Goal: Task Accomplishment & Management: Use online tool/utility

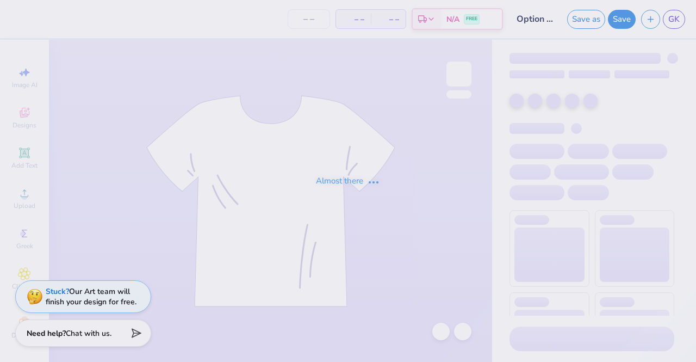
type input "Option 2: meet me in"
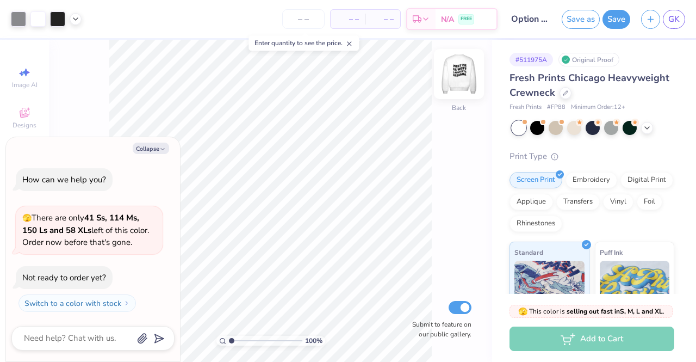
click at [467, 75] on img at bounding box center [459, 74] width 44 height 44
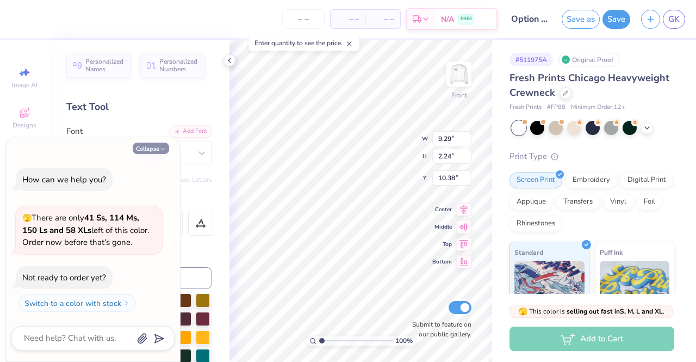
click at [137, 146] on button "Collapse" at bounding box center [151, 148] width 36 height 11
type textarea "x"
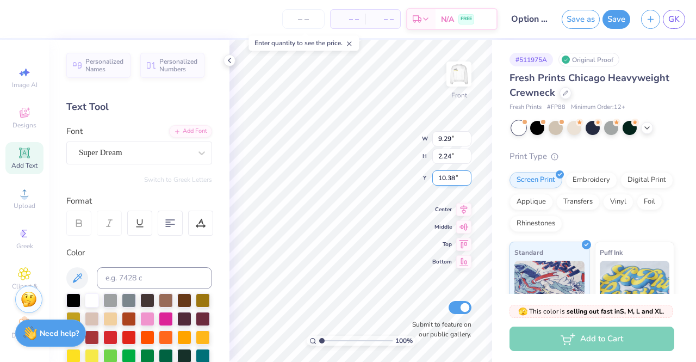
scroll to position [9, 3]
type textarea "LAFAYETTE,"
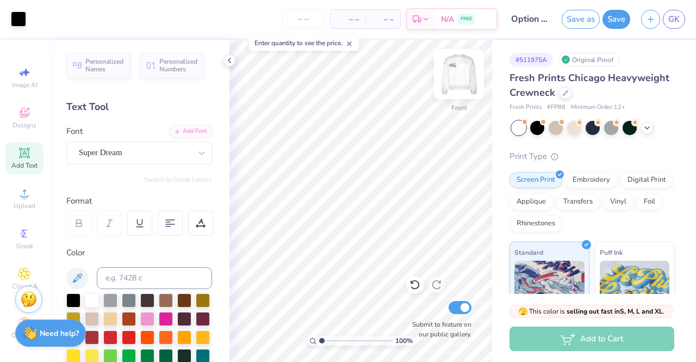
click at [460, 70] on img at bounding box center [459, 74] width 44 height 44
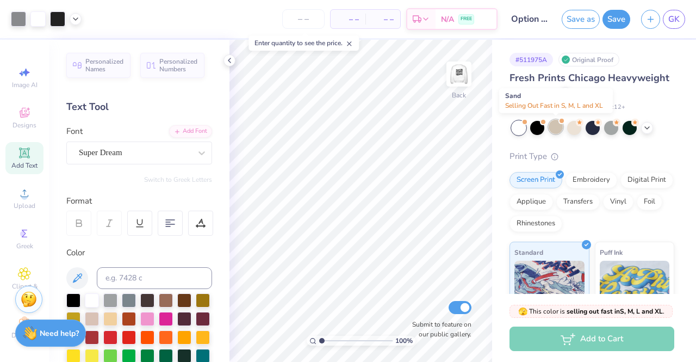
click at [558, 123] on div at bounding box center [556, 127] width 14 height 14
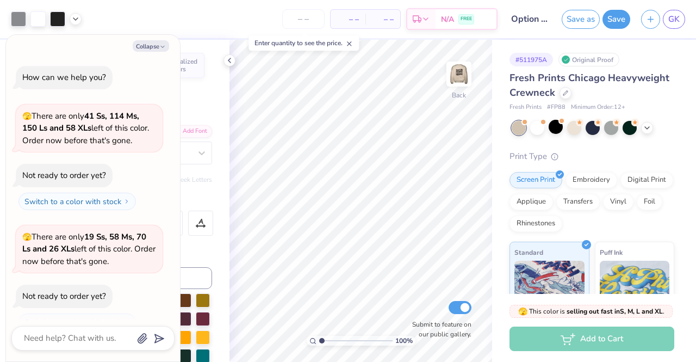
scroll to position [18, 0]
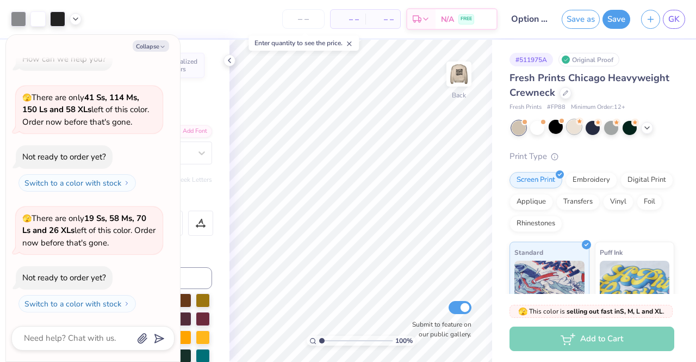
click at [572, 128] on div at bounding box center [574, 127] width 14 height 14
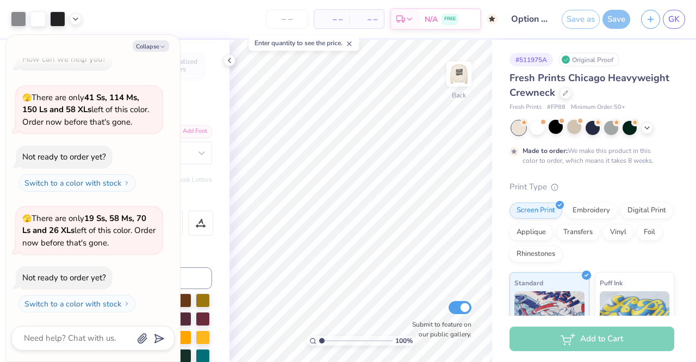
scroll to position [108, 0]
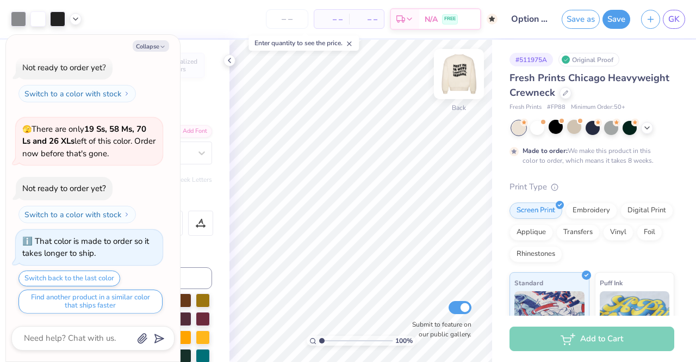
click at [460, 73] on img at bounding box center [459, 74] width 44 height 44
click at [626, 126] on div at bounding box center [630, 127] width 14 height 14
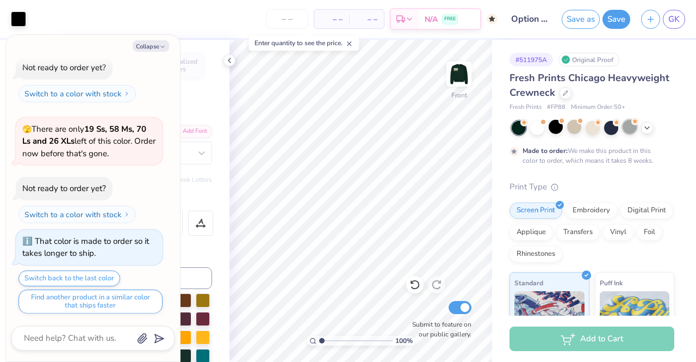
click at [627, 126] on div at bounding box center [630, 127] width 14 height 14
click at [458, 73] on img at bounding box center [459, 74] width 44 height 44
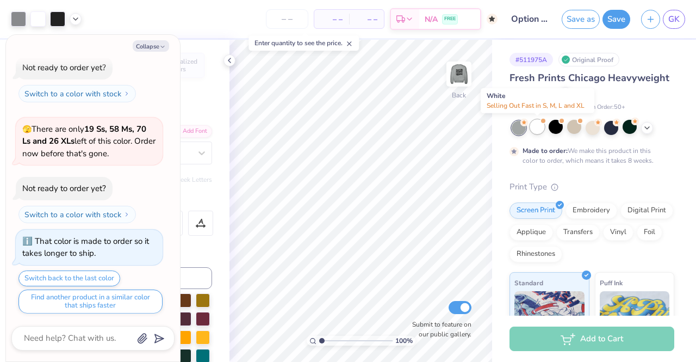
click at [536, 129] on div at bounding box center [537, 127] width 14 height 14
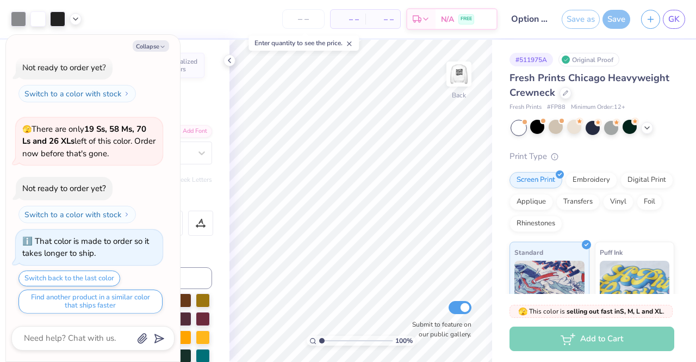
scroll to position [283, 0]
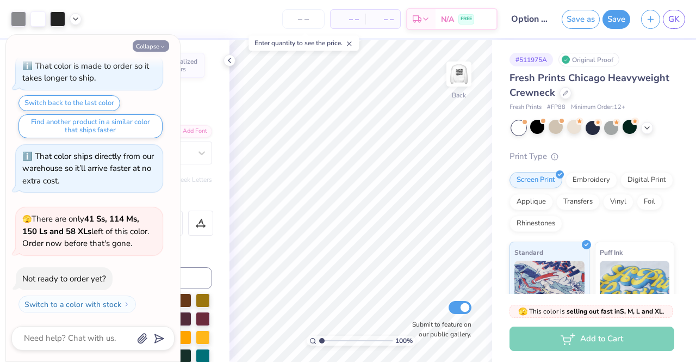
click at [165, 46] on icon "button" at bounding box center [162, 47] width 7 height 7
type textarea "x"
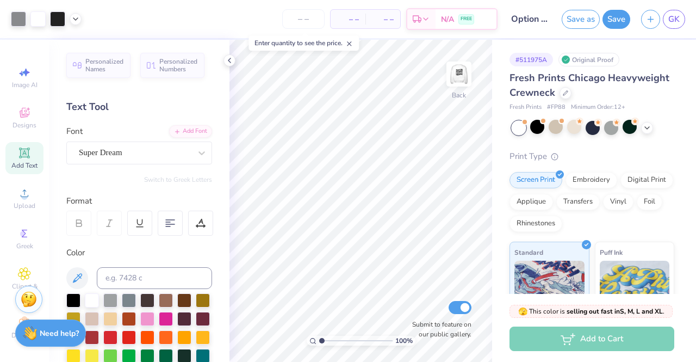
click at [20, 161] on span "Add Text" at bounding box center [24, 165] width 26 height 9
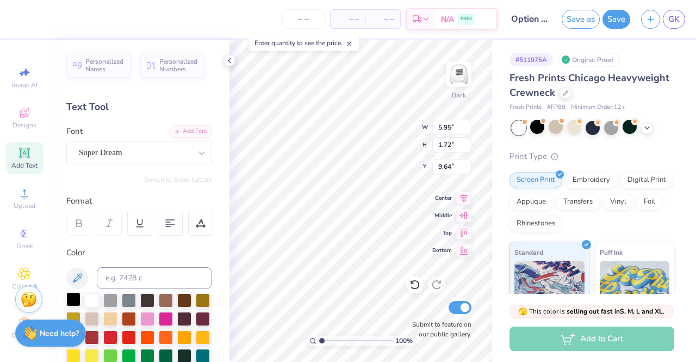
click at [71, 302] on div at bounding box center [73, 299] width 14 height 14
paste textarea
click at [28, 149] on div "Add Text" at bounding box center [24, 158] width 38 height 32
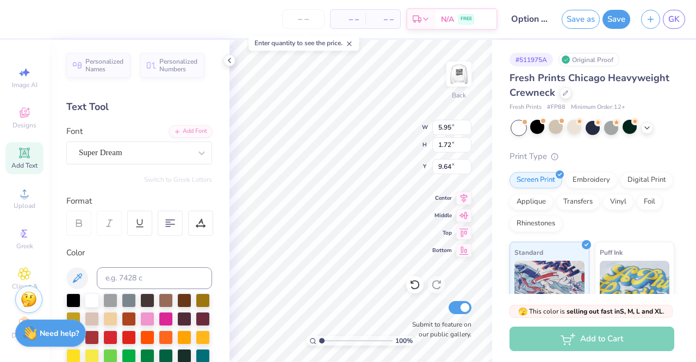
scroll to position [9, 1]
type input "5.82"
type input "3.35"
type input "3.00"
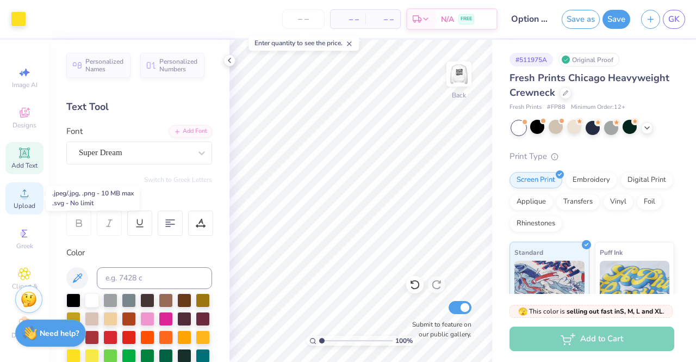
click at [21, 195] on circle at bounding box center [24, 197] width 6 height 6
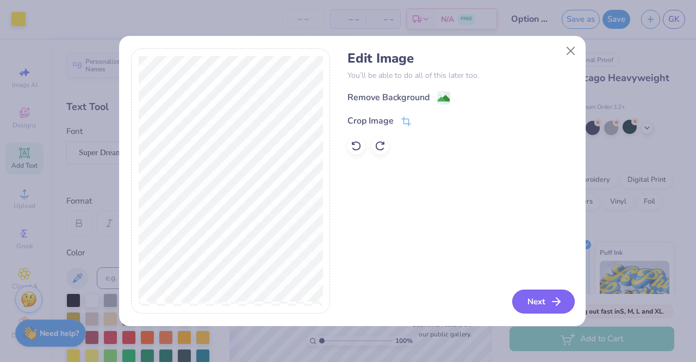
click at [545, 298] on button "Next" at bounding box center [543, 301] width 63 height 24
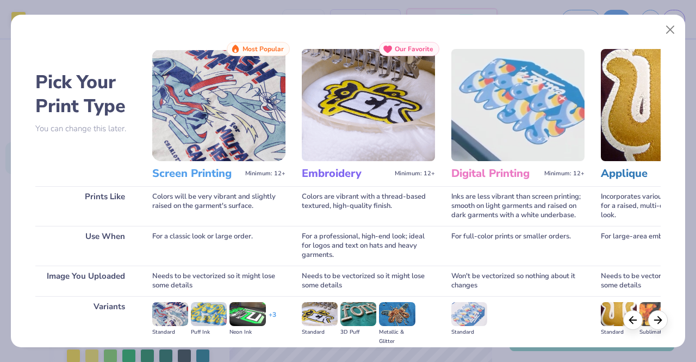
scroll to position [126, 0]
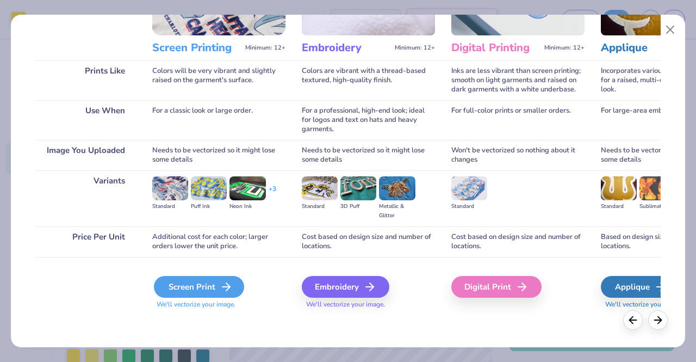
click at [187, 287] on div "Screen Print" at bounding box center [199, 287] width 90 height 22
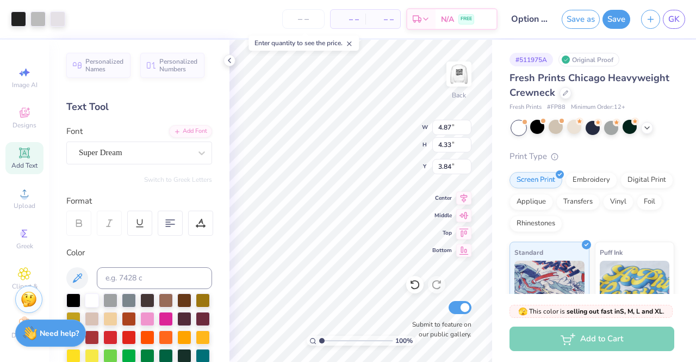
type input "4.87"
type input "4.33"
type input "2.02"
type input "3.77"
type input "3.34"
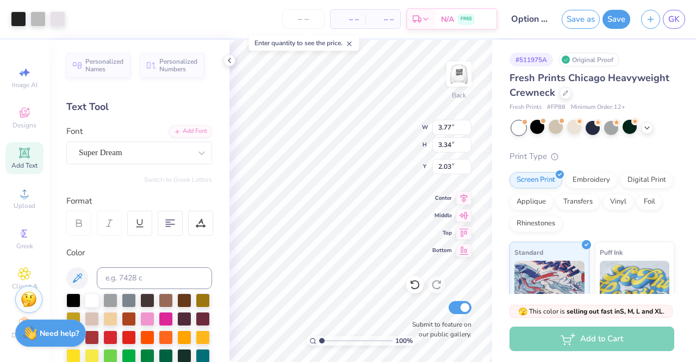
type input "2.43"
click at [415, 281] on icon at bounding box center [414, 285] width 9 height 10
click at [443, 283] on div at bounding box center [436, 284] width 17 height 17
type input "2.43"
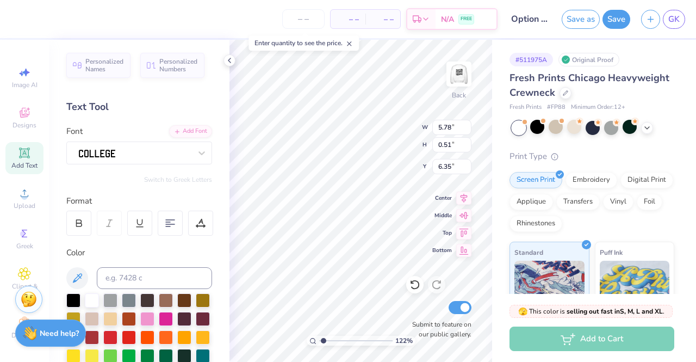
type input "1.22463784894504"
type textarea "40.4278 N,86.9144 W"
type input "1.22463784894504"
type textarea "40.4278 N, 86.9144 W"
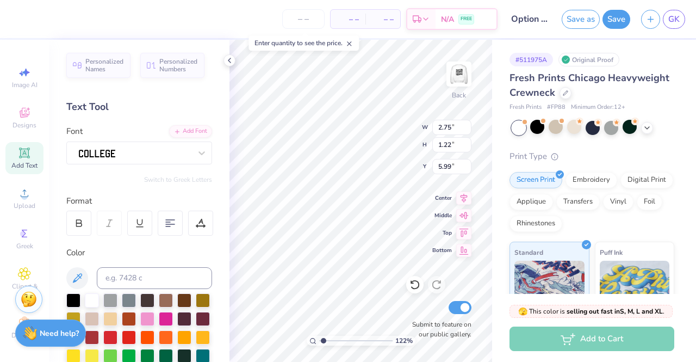
type input "1.22463784894504"
type textarea "40.4278 N,86.9144 W"
type input "1.22463784894504"
type textarea "40.4278 N, 86.9144 W"
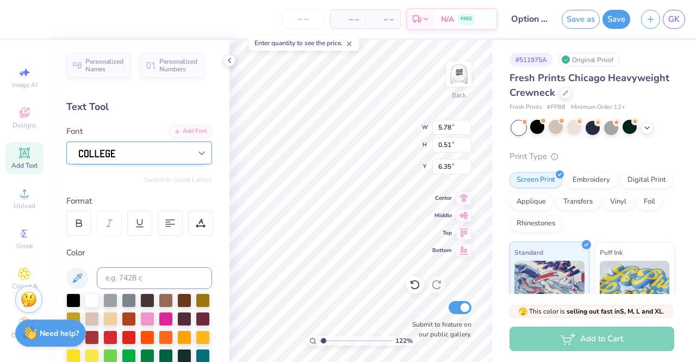
click at [196, 154] on icon at bounding box center [201, 152] width 11 height 11
type input "1.22463784894504"
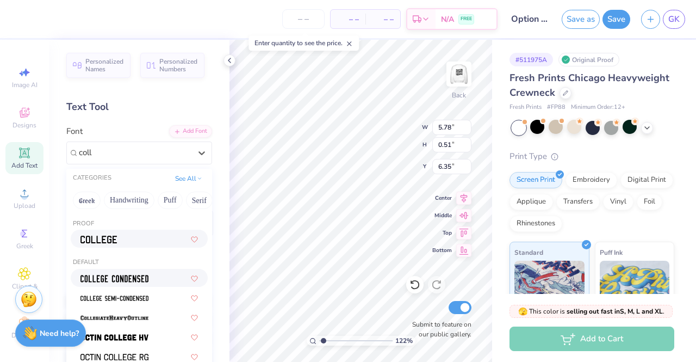
click at [133, 273] on span at bounding box center [115, 277] width 68 height 11
type input "coll"
type input "1.22463784894504"
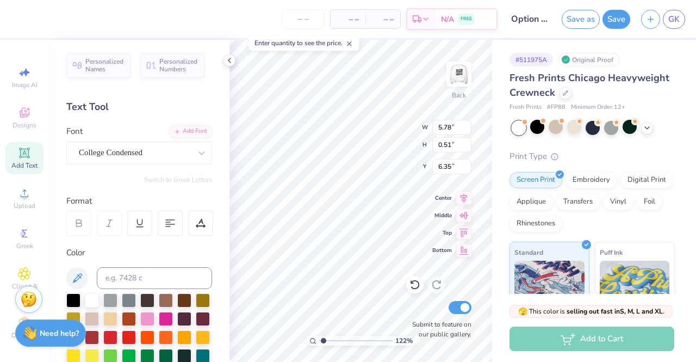
type input "1.22463784894504"
type input "4.71"
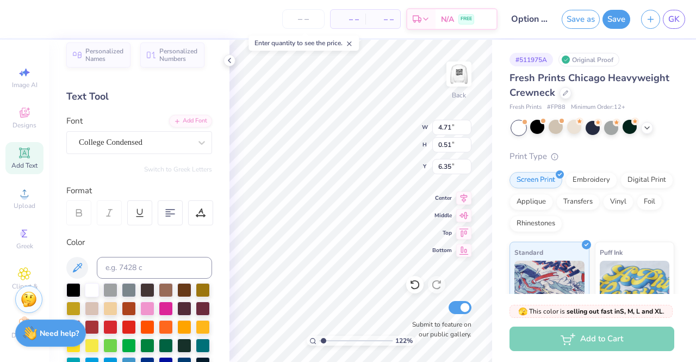
scroll to position [9, 0]
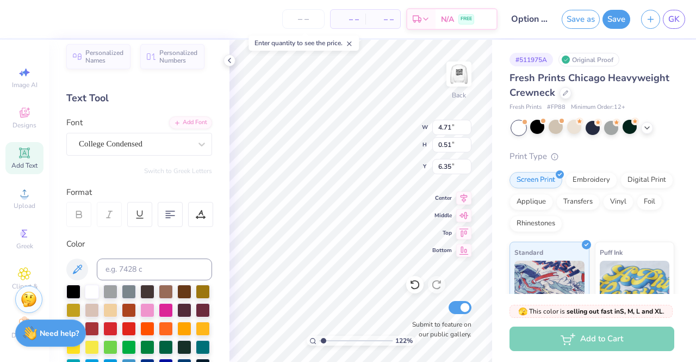
type input "1.22463784894504"
type input "5.80"
type input "0.62"
type input "1.22463784894504"
type input "6.05"
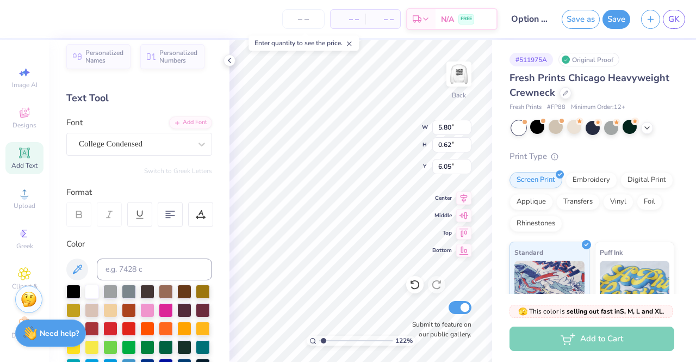
type input "1.22463784894504"
type input "5.30"
type input "0.57"
type input "1.22463784894504"
type input "6.02"
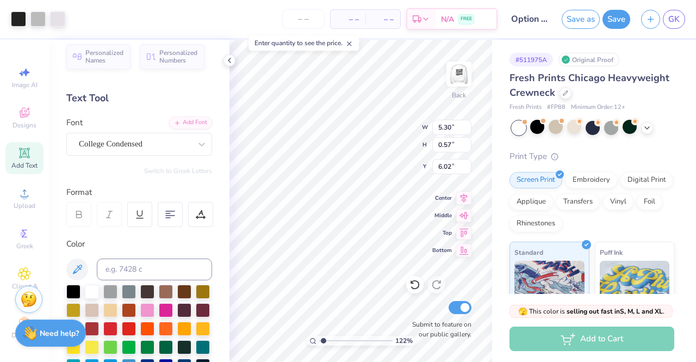
type input "1.22463784894504"
type input "3.77"
type input "3.34"
type input "2.43"
type input "1.22463784894504"
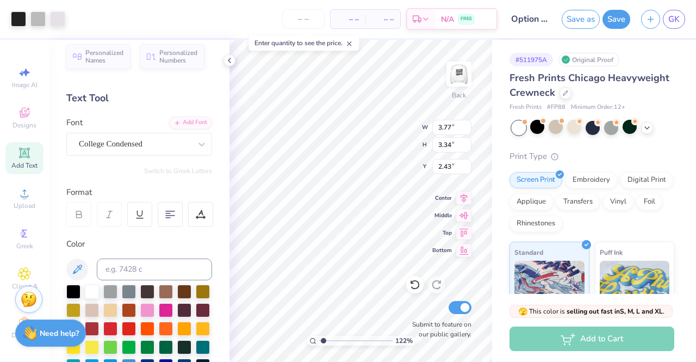
type input "3.00"
type input "1.22463784894504"
type input "5.30"
type input "0.57"
type input "6.02"
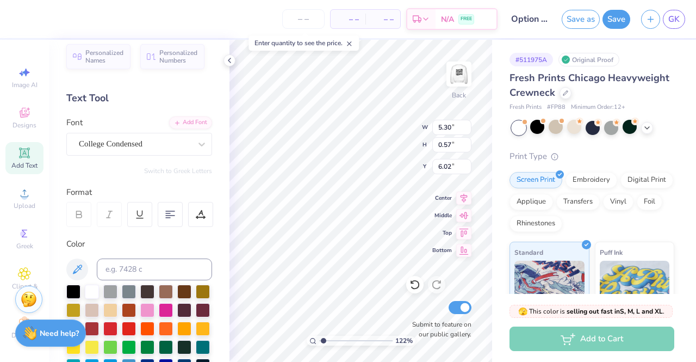
type input "1.22463784894504"
type input "6.34"
type input "1.22463784894504"
type input "6.58"
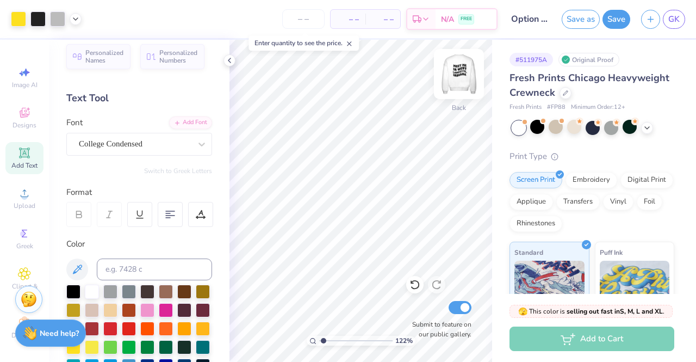
click at [455, 77] on img at bounding box center [459, 74] width 44 height 44
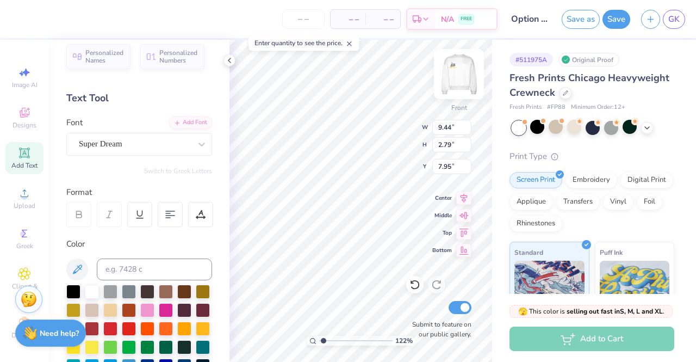
type input "1.22463784894504"
type input "9.35"
type input "2.46"
type input "5.86"
type input "1.22463784894504"
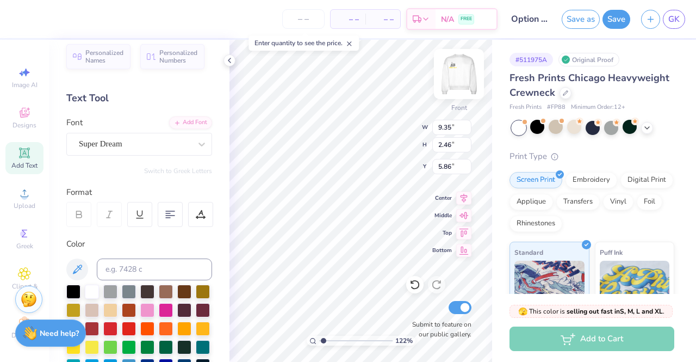
type input "11.12"
type input "2.93"
type input "5.39"
type input "1.22463784894504"
type input "4.34"
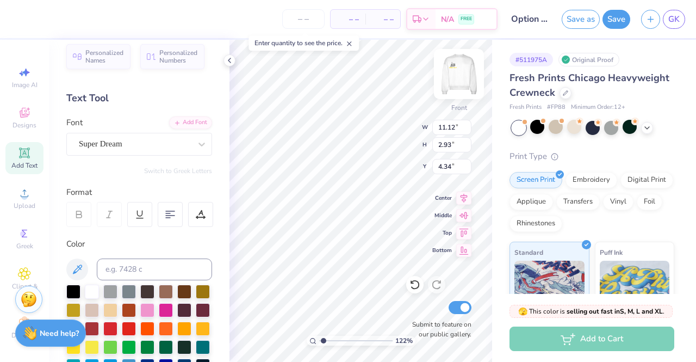
type input "1.22463784894504"
type input "12.27"
type input "3.23"
type input "4.04"
type input "1.22463784894504"
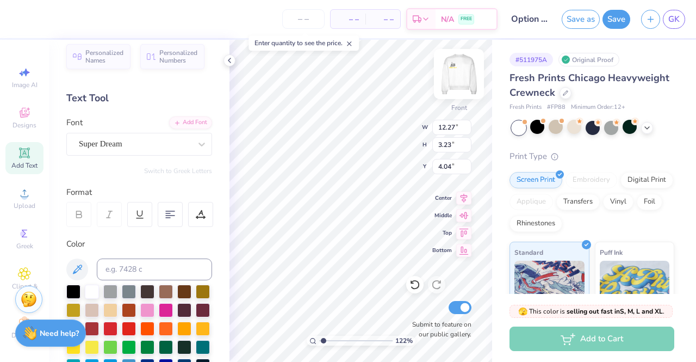
type input "4.01"
type input "1.22463784894504"
type input "9.44"
type input "2.79"
type input "7.95"
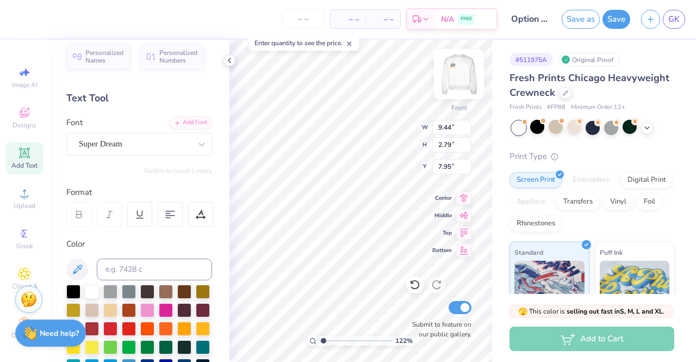
type input "1.22463784894504"
type input "11.79"
type input "3.49"
type input "7.26"
type input "1.22463784894504"
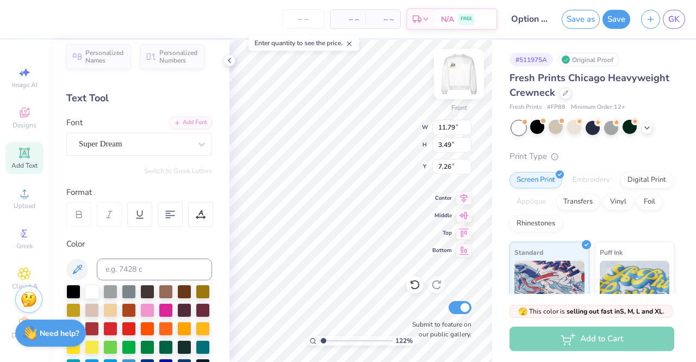
type input "6.52"
type input "1.22463784894504"
type input "12.11"
type input "3.59"
type input "1.22463784894504"
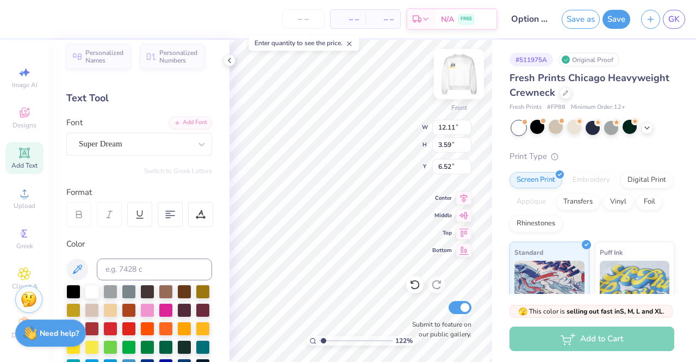
type input "6.40"
type input "1.22463784894504"
type input "9.12"
type input "2.65"
type input "12.19"
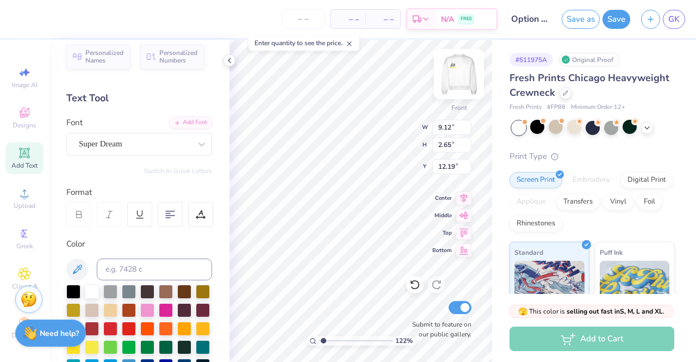
type input "1.22463784894504"
type input "9.74"
type input "2.42"
type input "10.29"
type input "1.22463784894504"
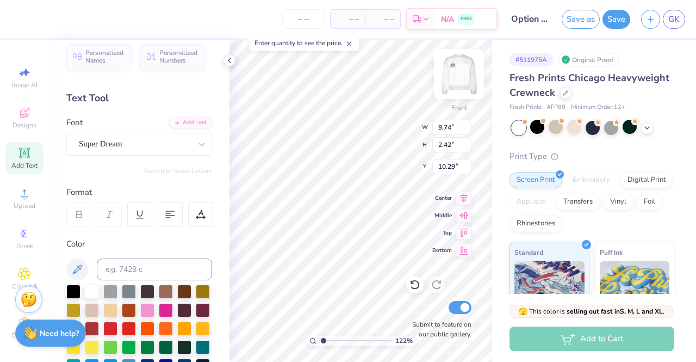
type input "12.09"
type input "3.00"
type input "1.22463784894504"
type input "9.19"
type input "1.22463784894504"
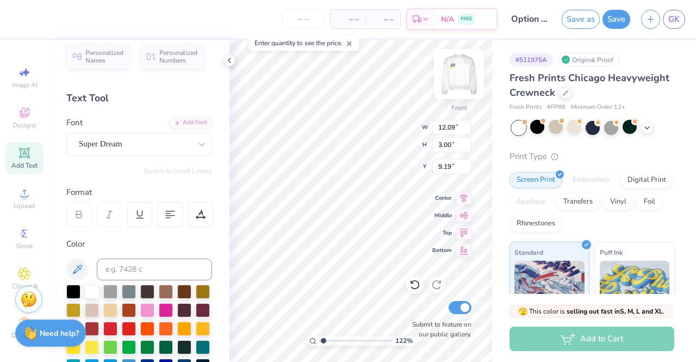
type input "9.12"
type input "2.65"
type input "12.19"
type input "1.22463784894504"
type input "11.26"
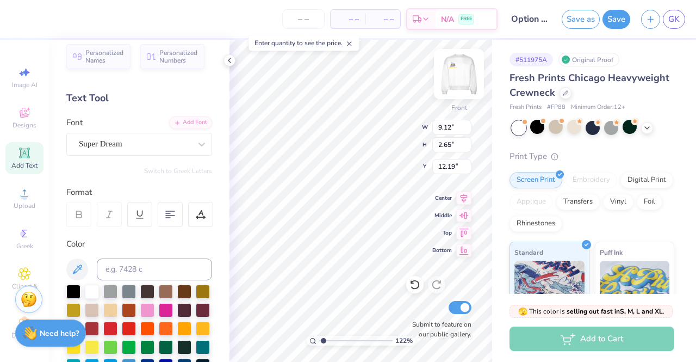
type input "3.27"
type input "1.22463784894504"
type input "11.94"
type input "1.22463784894504"
type input "11.80"
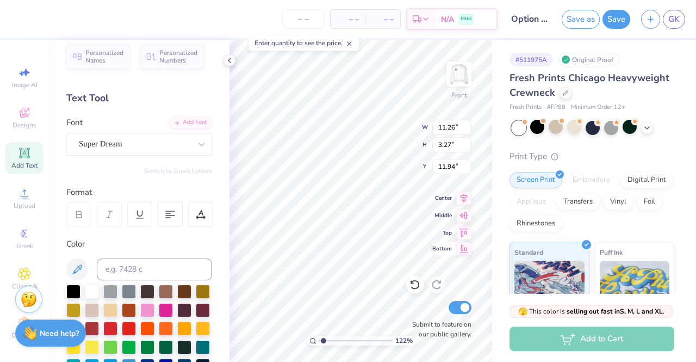
type input "3.42"
type input "1.22463784894504"
type input "11.29"
type input "1.22463784894504"
type input "11.50"
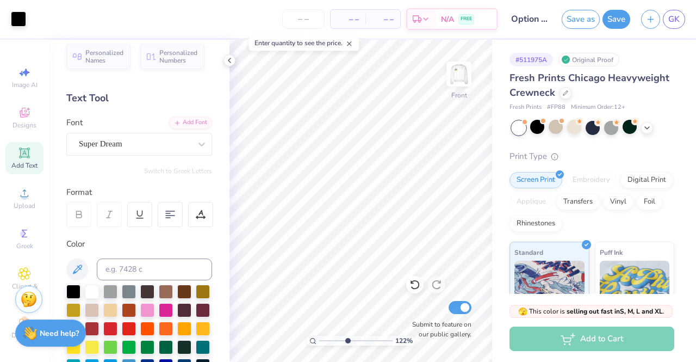
click at [347, 343] on input "range" at bounding box center [355, 341] width 73 height 10
type input "1"
click at [320, 340] on input "range" at bounding box center [355, 341] width 73 height 10
click at [460, 77] on img at bounding box center [459, 74] width 44 height 44
click at [642, 127] on div at bounding box center [647, 127] width 12 height 12
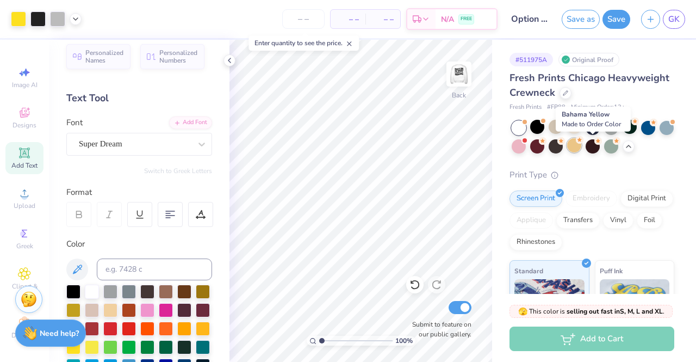
click at [584, 143] on icon at bounding box center [580, 140] width 8 height 8
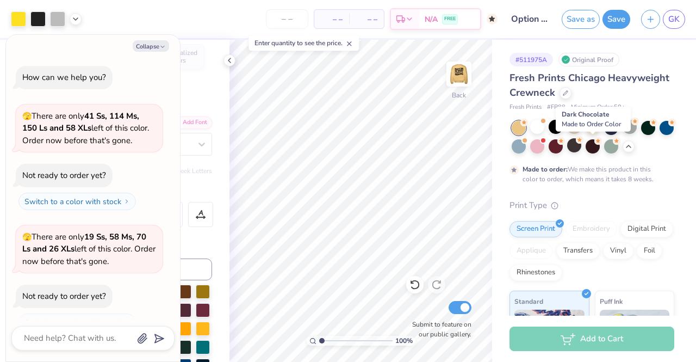
scroll to position [372, 0]
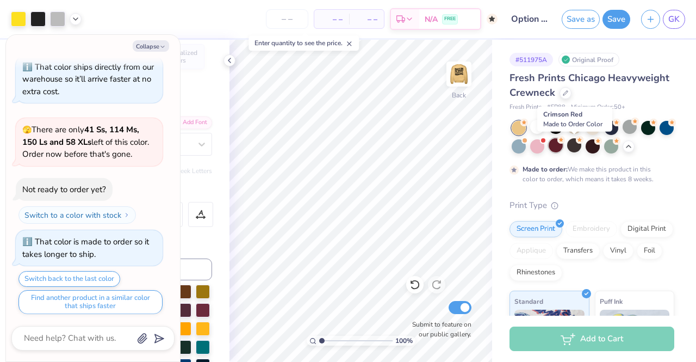
click at [563, 144] on div at bounding box center [556, 145] width 14 height 14
click at [545, 143] on div at bounding box center [537, 145] width 14 height 14
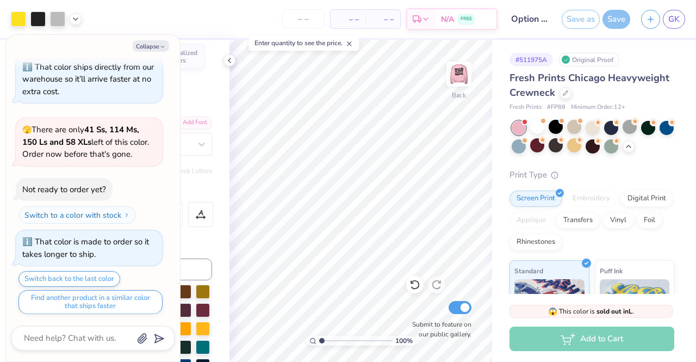
scroll to position [559, 0]
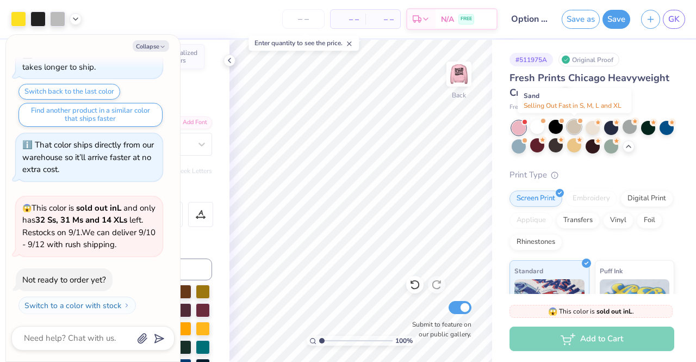
click at [579, 128] on div at bounding box center [574, 127] width 14 height 14
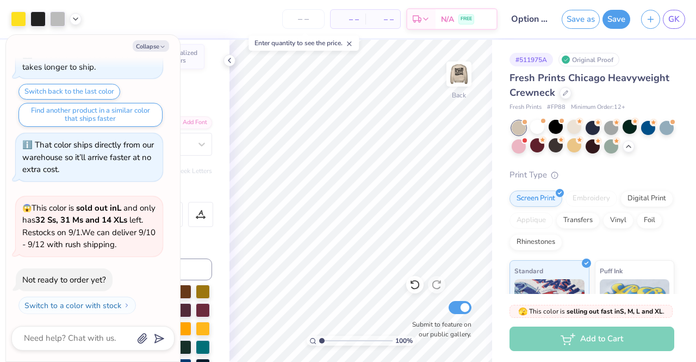
scroll to position [680, 0]
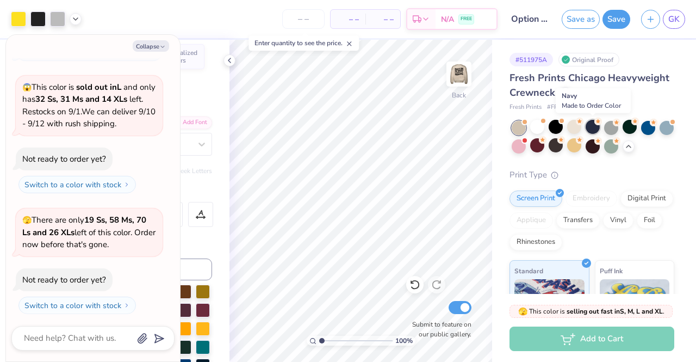
click at [591, 128] on div at bounding box center [593, 127] width 14 height 14
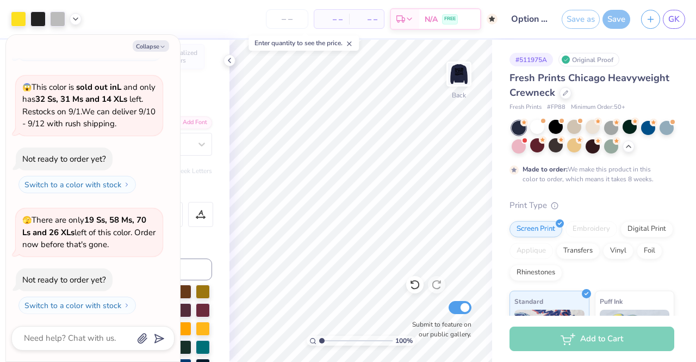
scroll to position [770, 0]
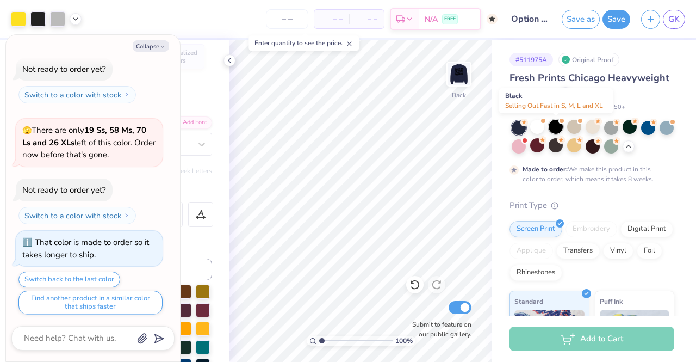
click at [560, 126] on div at bounding box center [556, 127] width 14 height 14
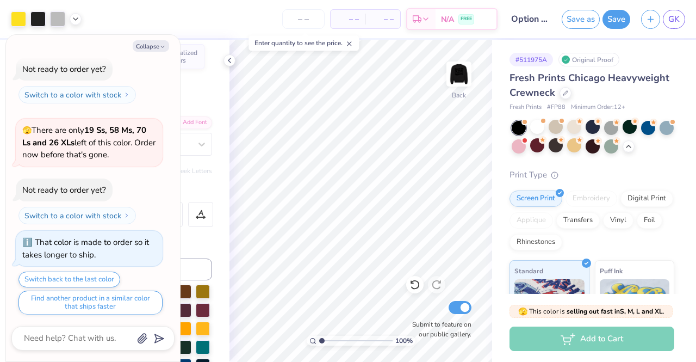
scroll to position [944, 0]
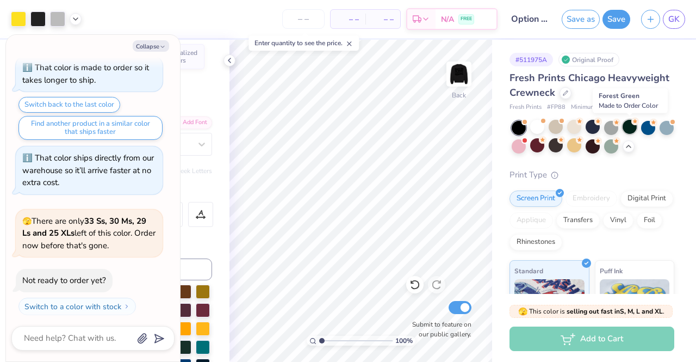
click at [631, 125] on div at bounding box center [630, 127] width 14 height 14
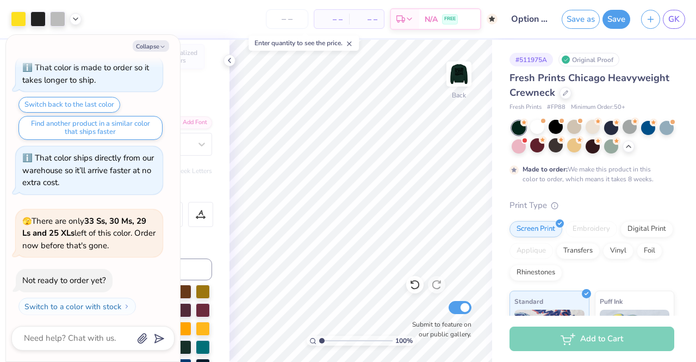
scroll to position [1034, 0]
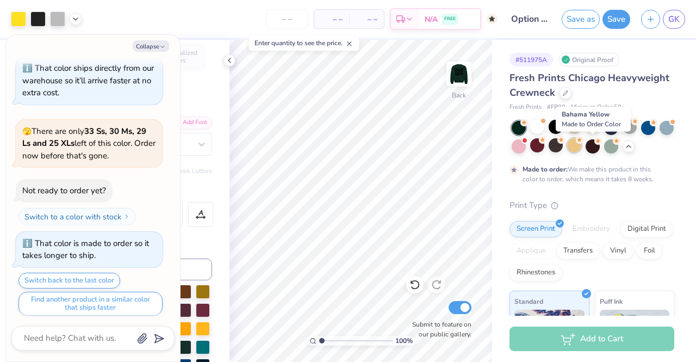
click at [582, 146] on div at bounding box center [574, 145] width 14 height 14
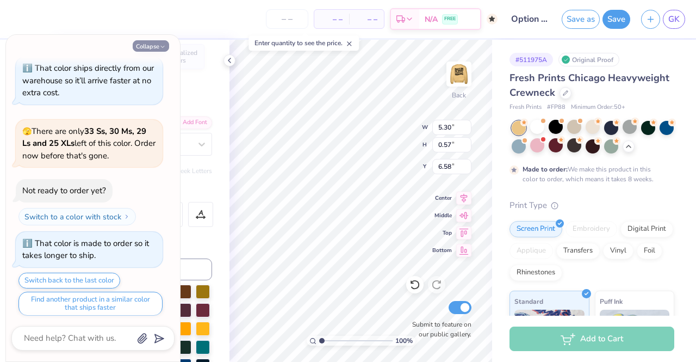
click at [151, 46] on button "Collapse" at bounding box center [151, 45] width 36 height 11
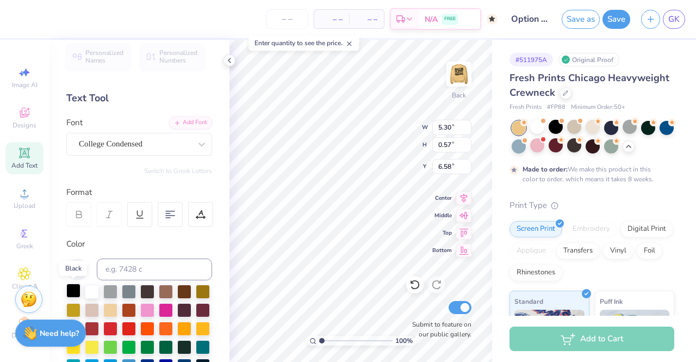
click at [70, 292] on div at bounding box center [73, 290] width 14 height 14
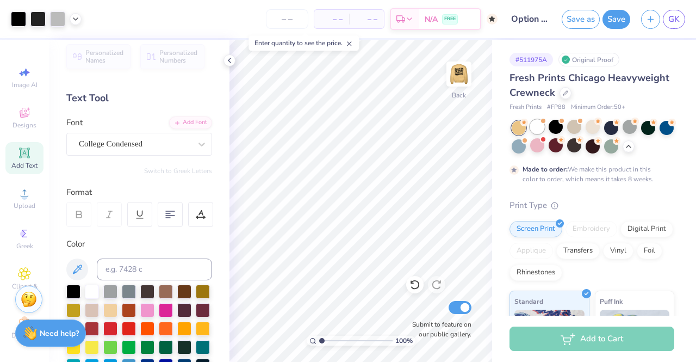
click at [537, 127] on div at bounding box center [537, 127] width 14 height 14
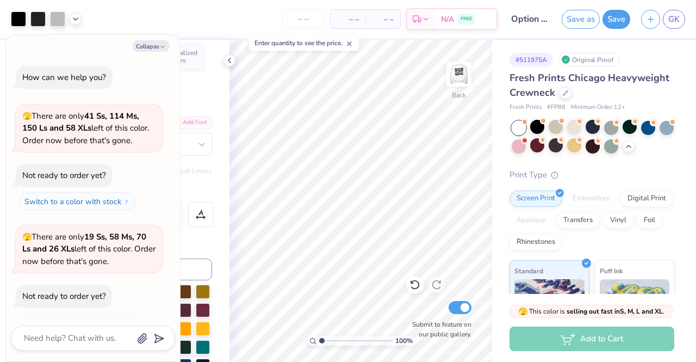
scroll to position [1209, 0]
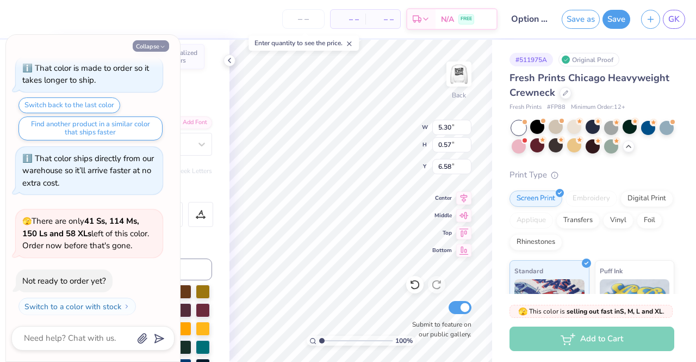
click at [154, 46] on button "Collapse" at bounding box center [151, 45] width 36 height 11
type textarea "x"
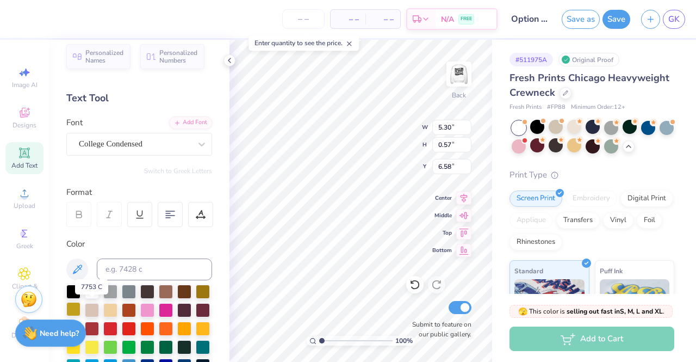
click at [81, 311] on div at bounding box center [73, 309] width 14 height 14
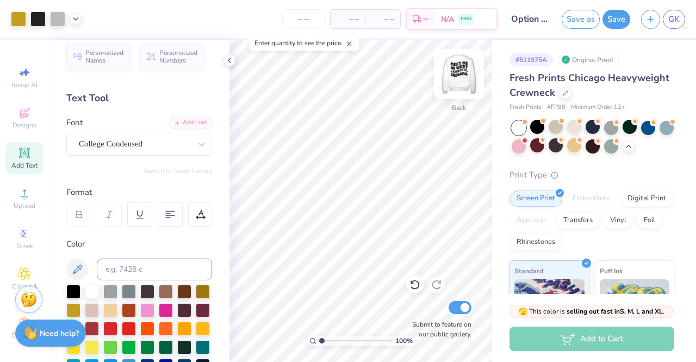
click at [463, 72] on img at bounding box center [459, 74] width 44 height 44
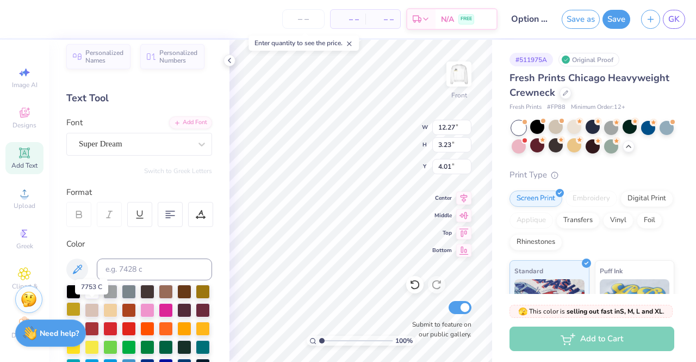
click at [81, 310] on div at bounding box center [73, 309] width 14 height 14
click at [74, 289] on div at bounding box center [73, 290] width 14 height 14
type input "12.09"
type input "3.00"
type input "9.19"
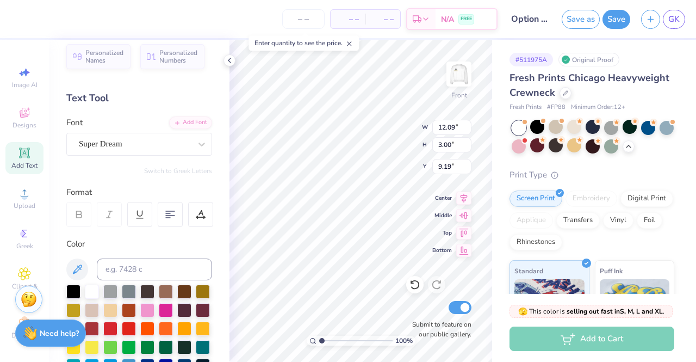
type input "12.11"
type input "3.59"
type input "6.40"
click at [81, 311] on div at bounding box center [73, 309] width 14 height 14
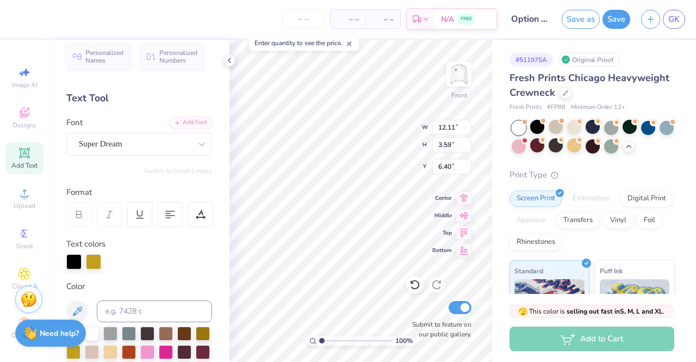
type input "12.09"
type input "3.00"
type input "9.19"
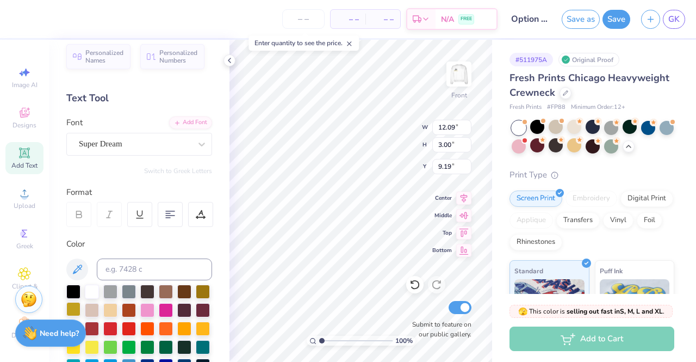
click at [81, 306] on div at bounding box center [73, 309] width 14 height 14
click at [75, 294] on div at bounding box center [73, 290] width 14 height 14
type input "12.58"
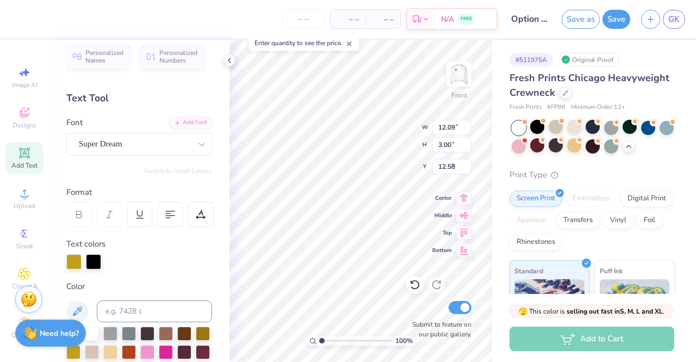
type input "12.09"
type input "3.00"
type input "10.51"
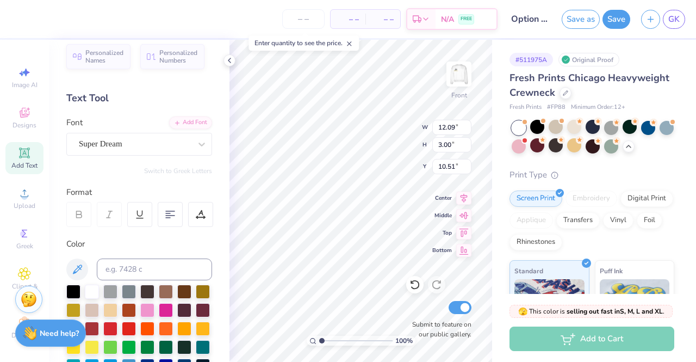
type input "11.80"
type input "3.42"
type input "12.58"
click at [445, 127] on input "11.80" at bounding box center [451, 127] width 39 height 15
click at [454, 129] on input "11.80" at bounding box center [451, 127] width 39 height 15
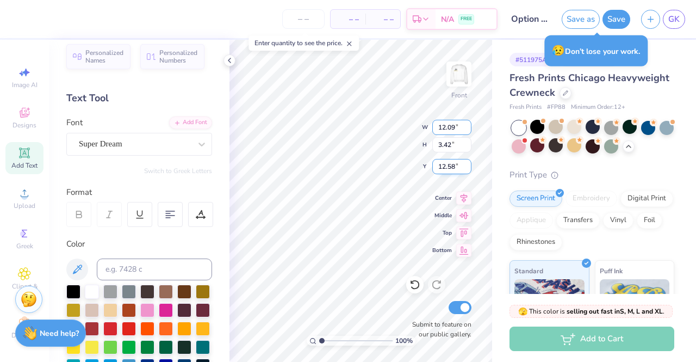
type input "12.09"
type input "11.80"
type input "3.42"
type input "12.58"
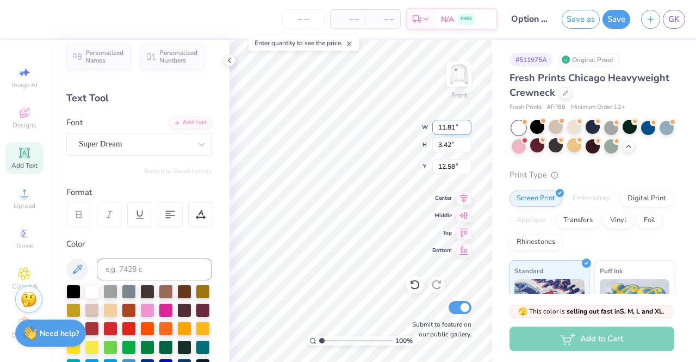
click at [466, 125] on input "11.81" at bounding box center [451, 127] width 39 height 15
click at [466, 125] on input "11.82" at bounding box center [451, 127] width 39 height 15
click at [466, 125] on input "11.83" at bounding box center [451, 127] width 39 height 15
click at [466, 125] on input "11.88" at bounding box center [451, 127] width 39 height 15
click at [466, 125] on input "11.89" at bounding box center [451, 127] width 39 height 15
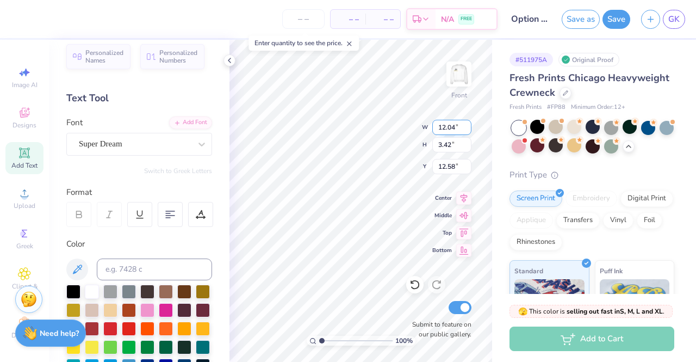
click at [466, 125] on input "12.04" at bounding box center [451, 127] width 39 height 15
click at [467, 131] on input "12.03" at bounding box center [451, 127] width 39 height 15
click at [467, 131] on input "12.02" at bounding box center [451, 127] width 39 height 15
click at [467, 131] on input "12.01" at bounding box center [451, 127] width 39 height 15
type input "12"
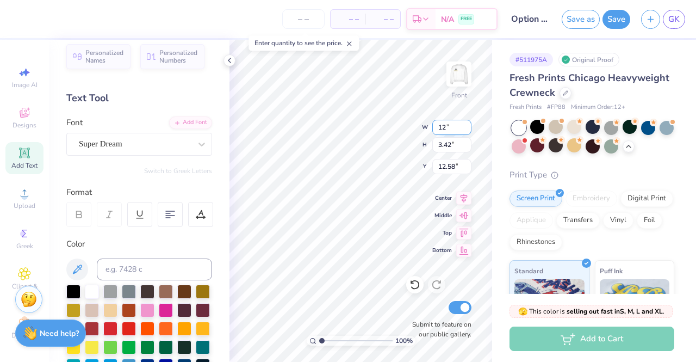
click at [467, 131] on input "12" at bounding box center [451, 127] width 39 height 15
click at [466, 123] on input "11.81" at bounding box center [451, 127] width 39 height 15
click at [466, 123] on input "11.82" at bounding box center [451, 127] width 39 height 15
click at [466, 123] on input "11.84" at bounding box center [451, 127] width 39 height 15
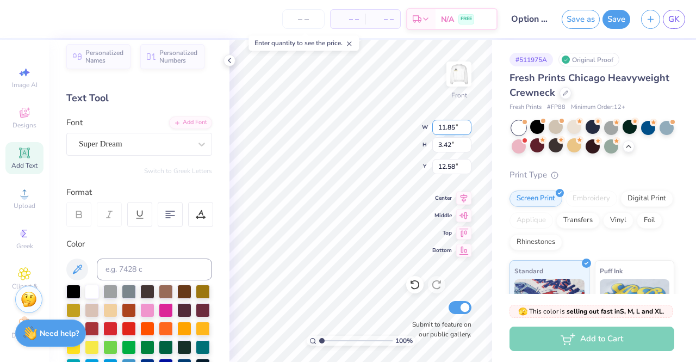
click at [466, 123] on input "11.85" at bounding box center [451, 127] width 39 height 15
click at [466, 123] on input "11.86" at bounding box center [451, 127] width 39 height 15
click at [466, 123] on input "11.87" at bounding box center [451, 127] width 39 height 15
click at [466, 123] on input "11.88" at bounding box center [451, 127] width 39 height 15
click at [466, 123] on input "11.89" at bounding box center [451, 127] width 39 height 15
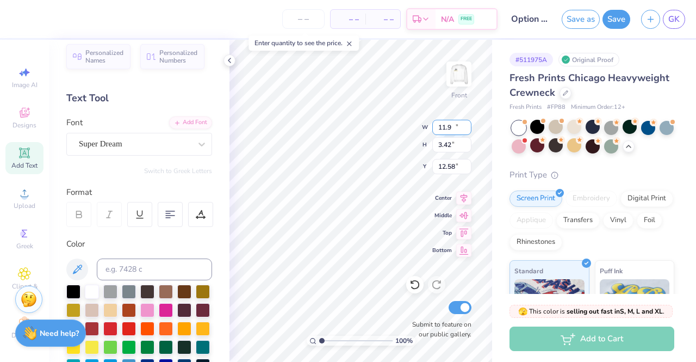
click at [466, 123] on input "11.9" at bounding box center [451, 127] width 39 height 15
click at [466, 123] on input "11.91" at bounding box center [451, 127] width 39 height 15
click at [466, 123] on input "11.92" at bounding box center [451, 127] width 39 height 15
click at [466, 123] on input "11.93" at bounding box center [451, 127] width 39 height 15
click at [466, 123] on input "11.94" at bounding box center [451, 127] width 39 height 15
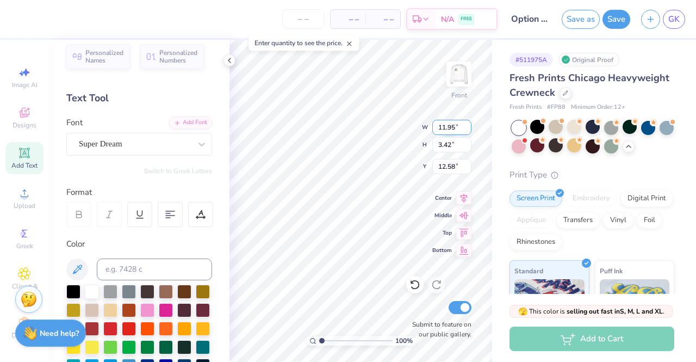
click at [466, 123] on input "11.95" at bounding box center [451, 127] width 39 height 15
click at [466, 123] on input "11.96" at bounding box center [451, 127] width 39 height 15
click at [466, 123] on input "11.97" at bounding box center [451, 127] width 39 height 15
click at [466, 123] on input "11.98" at bounding box center [451, 127] width 39 height 15
click at [466, 123] on input "11.99" at bounding box center [451, 127] width 39 height 15
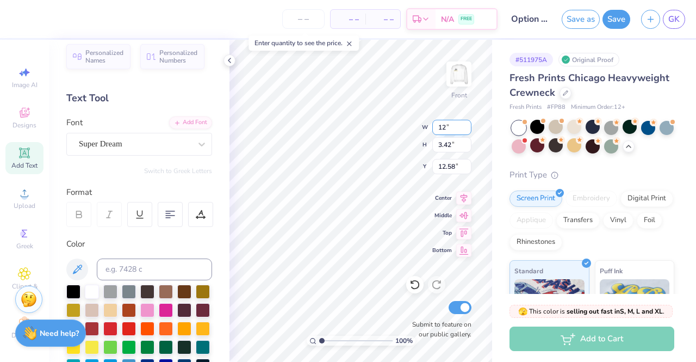
type input "12"
click at [466, 123] on input "12" at bounding box center [451, 127] width 39 height 15
type input "12.01"
type input "3.48"
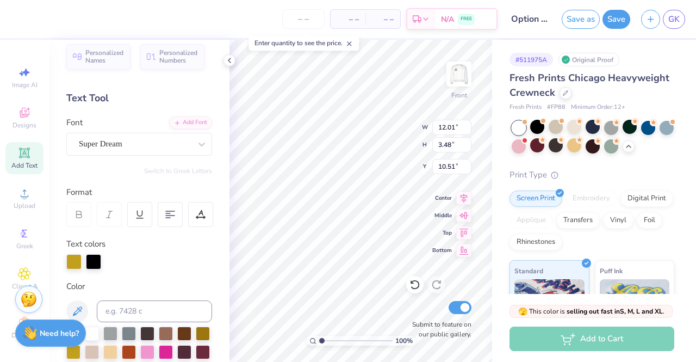
type input "12.09"
type input "3.00"
type input "10.51"
type input "12.01"
type input "2.98"
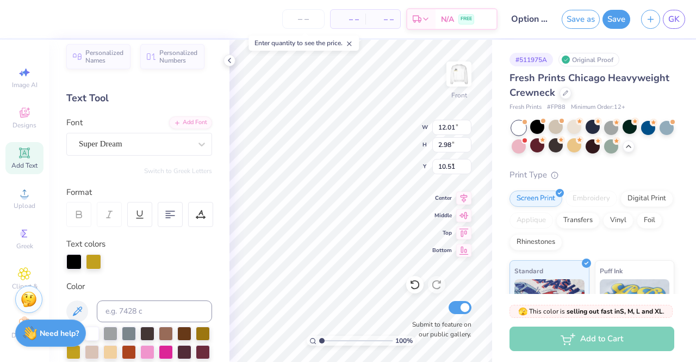
type input "12.11"
type input "3.59"
type input "6.40"
type input "12.03"
type input "3.56"
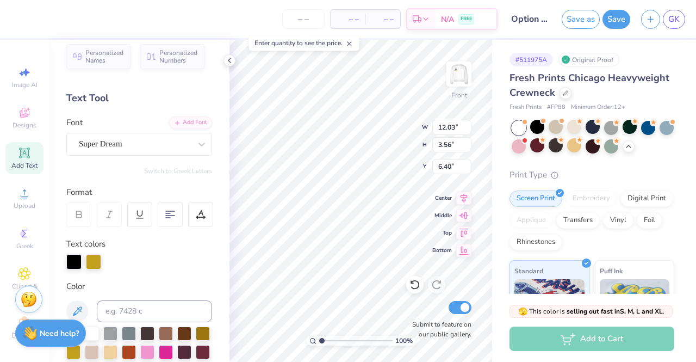
type input "12.27"
type input "3.23"
type input "4.01"
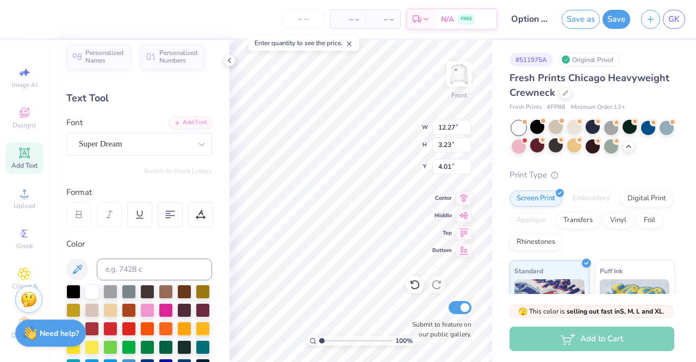
type input "12.00"
type input "3.16"
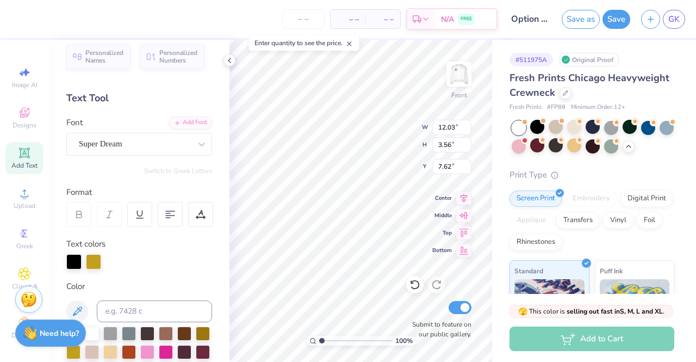
type input "7.62"
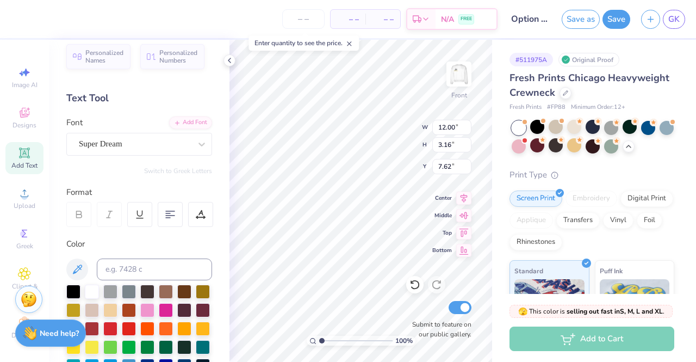
type input "12.00"
type input "3.16"
type input "5.15"
type input "12.68"
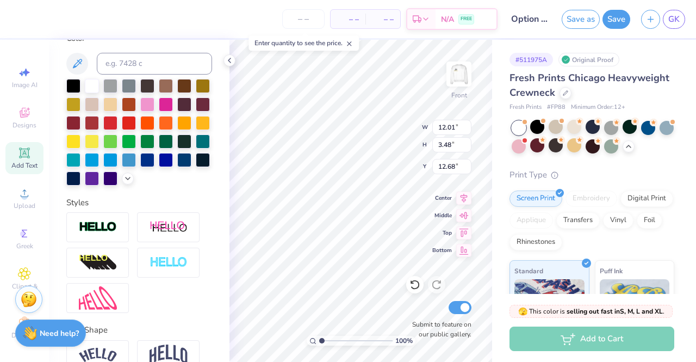
scroll to position [288, 0]
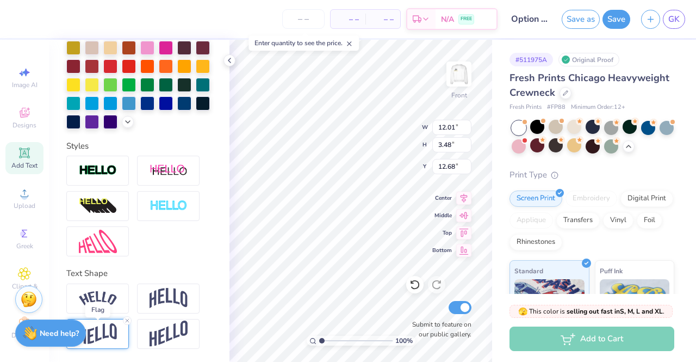
click at [106, 331] on img at bounding box center [98, 333] width 38 height 21
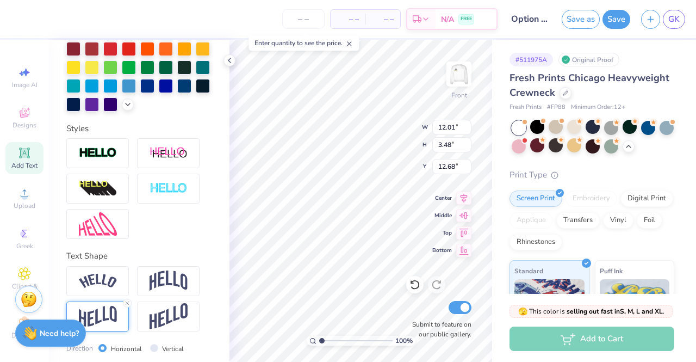
scroll to position [351, 0]
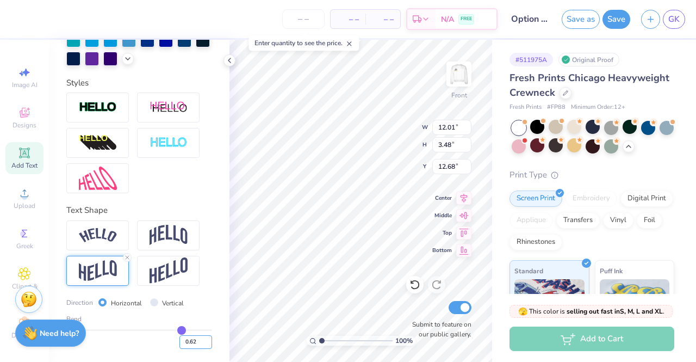
click at [187, 338] on input "0.62" at bounding box center [196, 342] width 33 height 14
type input "0.63"
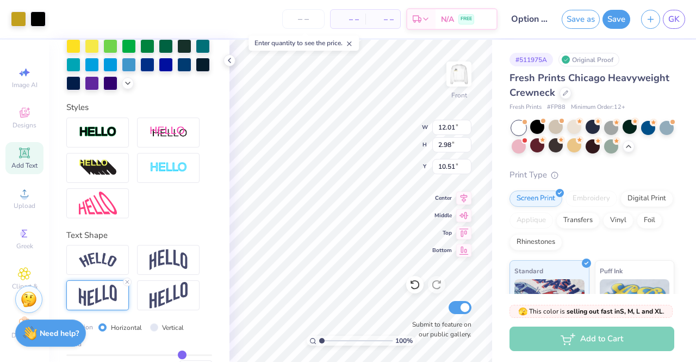
scroll to position [331, 0]
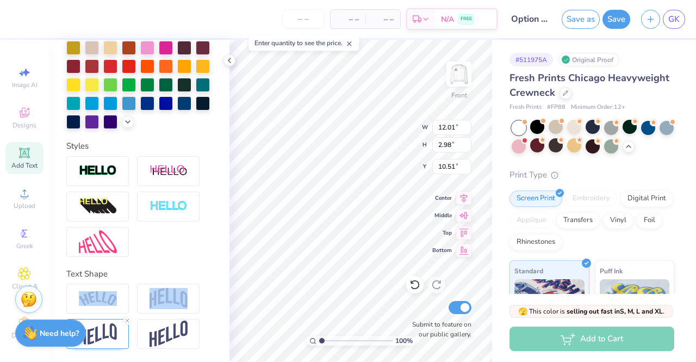
drag, startPoint x: 220, startPoint y: 265, endPoint x: 219, endPoint y: 295, distance: 30.5
click at [219, 295] on div "Personalized Names Personalized Numbers Text Tool Add Font Font Super Dream Swi…" at bounding box center [139, 201] width 181 height 322
click at [97, 337] on img at bounding box center [98, 333] width 38 height 21
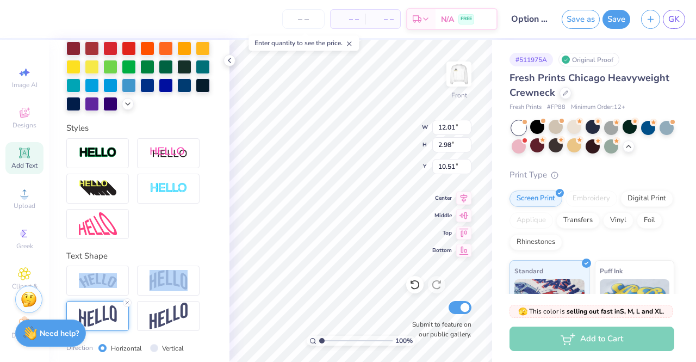
scroll to position [394, 0]
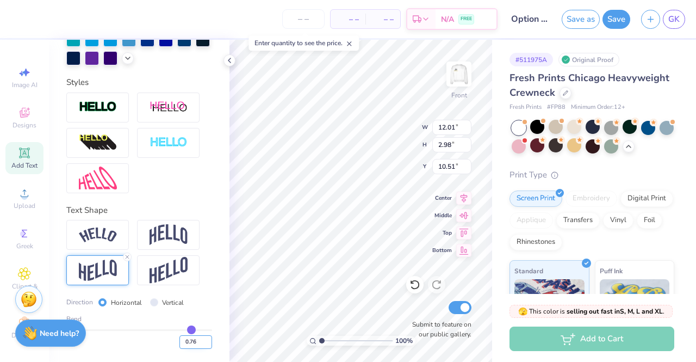
click at [189, 342] on input "0.76" at bounding box center [196, 342] width 33 height 14
type input "0.63"
type input "2.74"
type input "10.63"
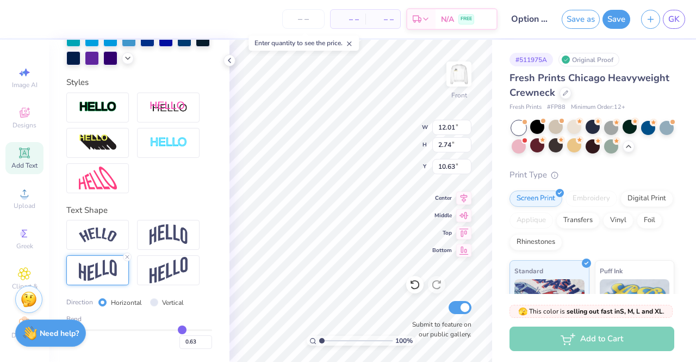
click at [132, 347] on div "0.63" at bounding box center [139, 339] width 146 height 20
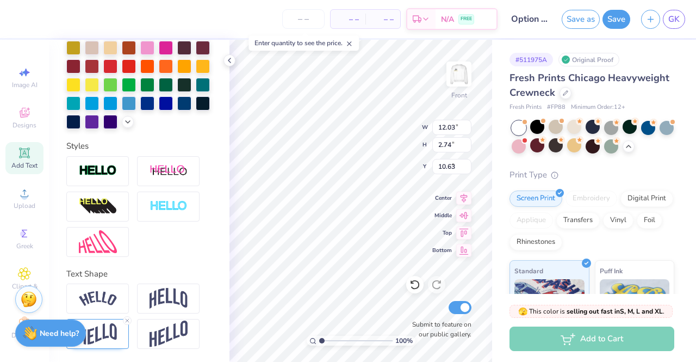
type input "12.03"
type input "3.56"
type input "7.62"
click at [95, 338] on img at bounding box center [98, 333] width 38 height 21
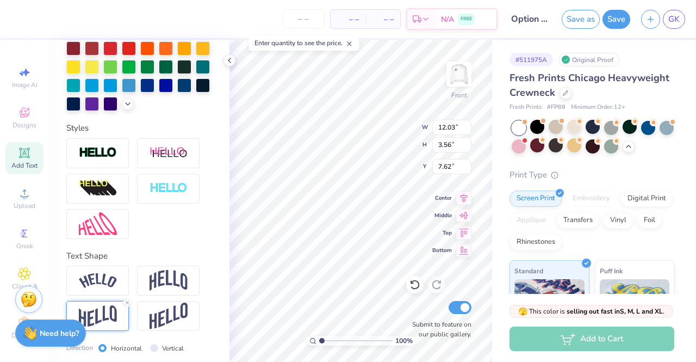
scroll to position [394, 0]
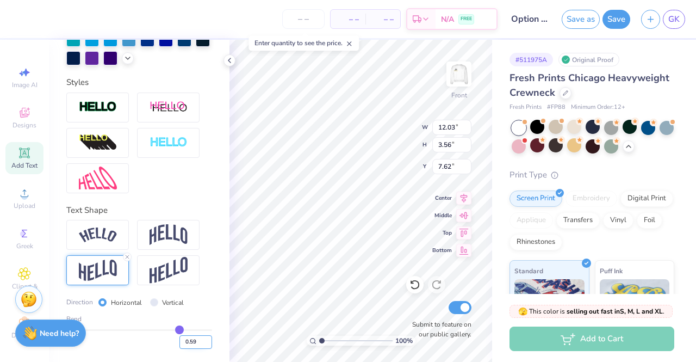
click at [191, 338] on input "0.59" at bounding box center [196, 342] width 33 height 14
type input "0.63"
type input "3.65"
type input "7.58"
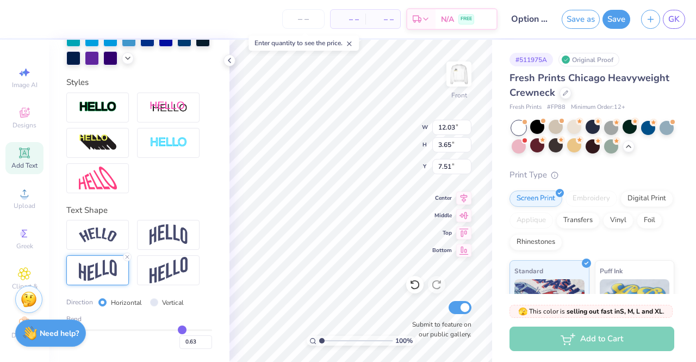
type input "7.51"
type input "12.00"
type input "3.16"
type input "5.15"
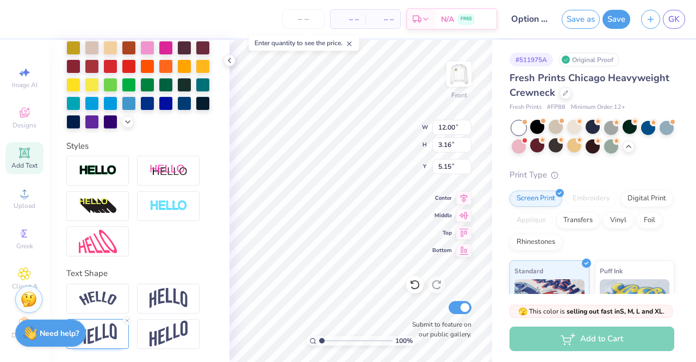
scroll to position [288, 0]
click at [109, 335] on img at bounding box center [98, 333] width 38 height 21
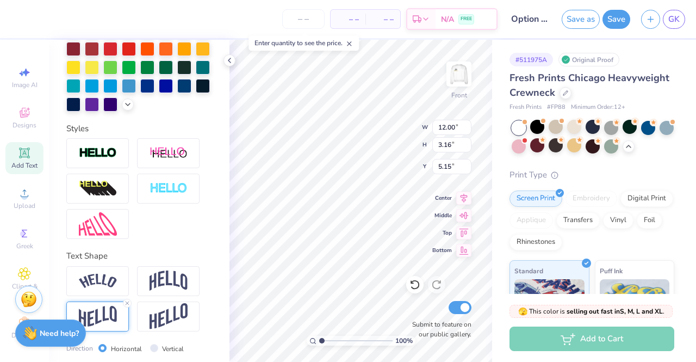
scroll to position [351, 0]
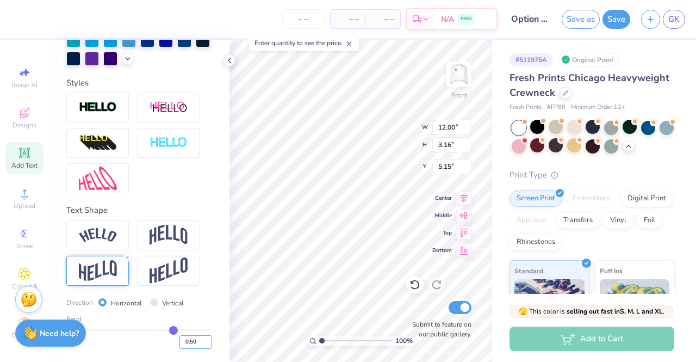
click at [191, 340] on input "0.50" at bounding box center [196, 342] width 33 height 14
type input "0.63"
type input "3.43"
type input "5.02"
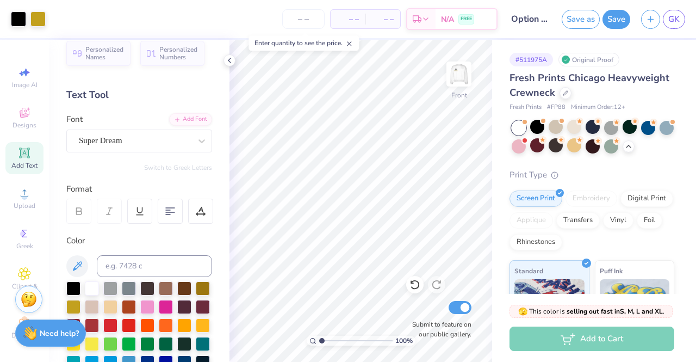
scroll to position [10, 0]
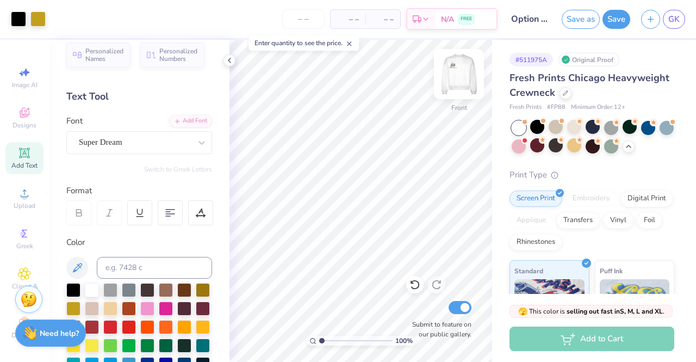
click at [466, 76] on img at bounding box center [459, 74] width 44 height 44
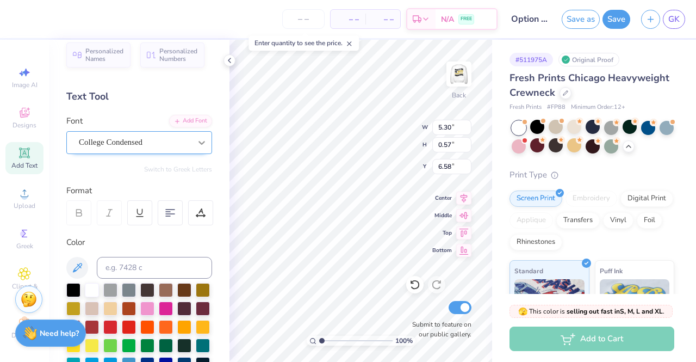
click at [197, 135] on div at bounding box center [202, 143] width 20 height 20
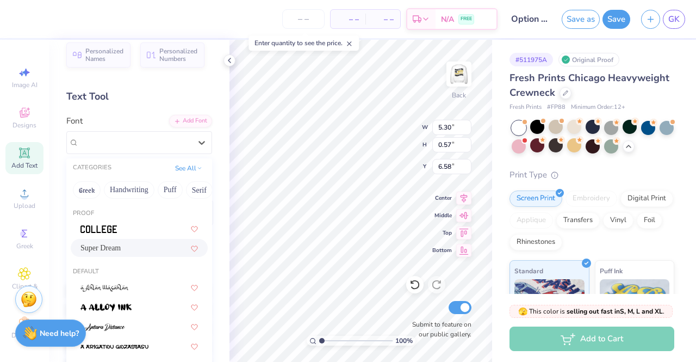
click at [121, 248] on span "Super Dream" at bounding box center [101, 247] width 40 height 11
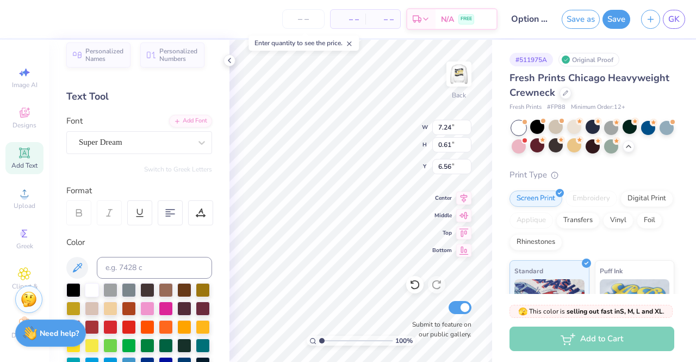
type input "7.24"
type input "0.61"
type input "6.56"
click at [146, 136] on div "Super Dream" at bounding box center [135, 142] width 114 height 17
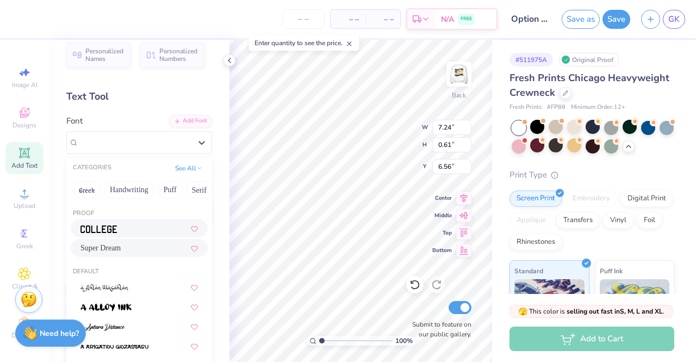
click at [133, 225] on div at bounding box center [140, 227] width 118 height 11
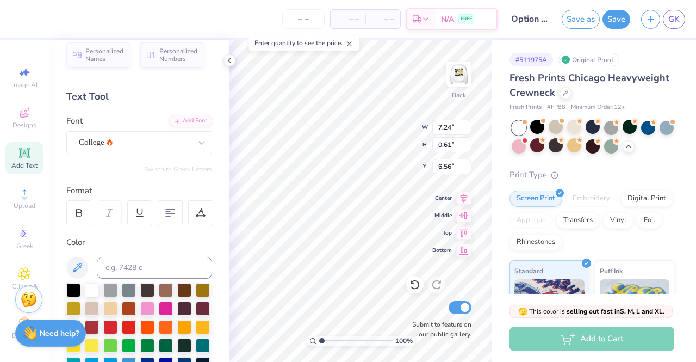
type input "6.51"
type input "0.57"
type input "6.58"
click at [152, 141] on div "College" at bounding box center [135, 142] width 114 height 17
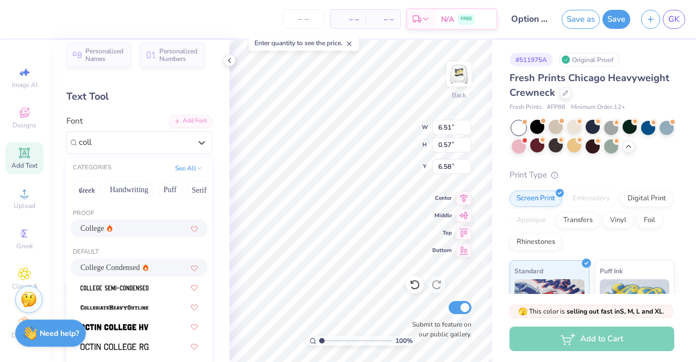
click at [139, 262] on div "College Condensed" at bounding box center [115, 267] width 68 height 11
type input "coll"
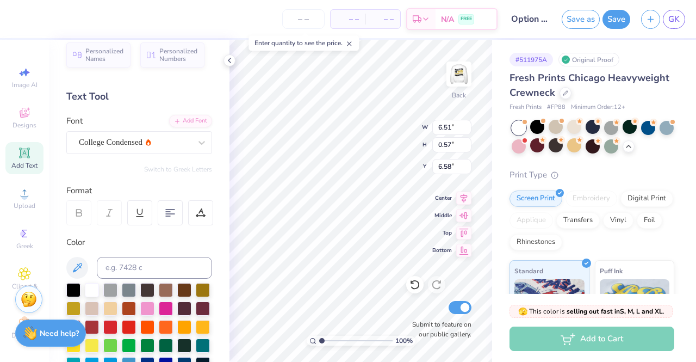
type input "5.30"
drag, startPoint x: 221, startPoint y: 160, endPoint x: 228, endPoint y: 280, distance: 119.9
click at [228, 280] on div "Personalized Names Personalized Numbers Text Tool Add Font Font College Condens…" at bounding box center [139, 201] width 181 height 322
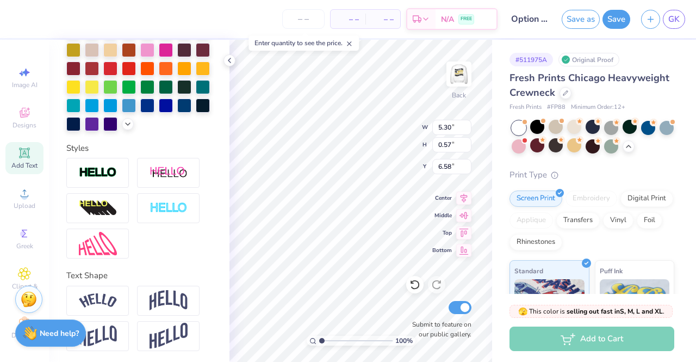
scroll to position [288, 0]
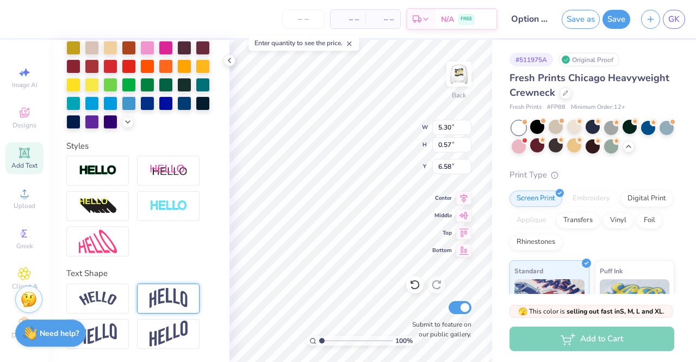
click at [171, 293] on img at bounding box center [169, 298] width 38 height 21
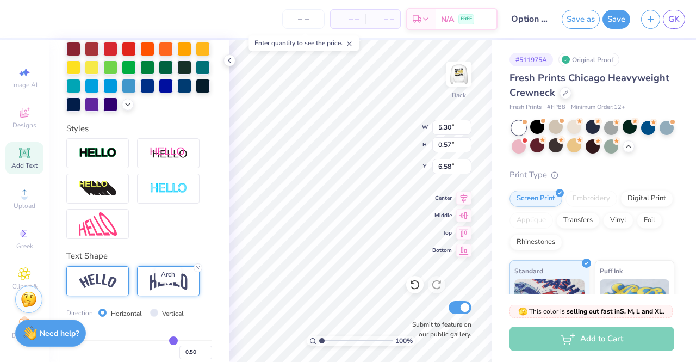
type input "1.52"
type input "6.11"
click at [106, 288] on img at bounding box center [98, 281] width 38 height 15
type input "6.00"
type input "1.25"
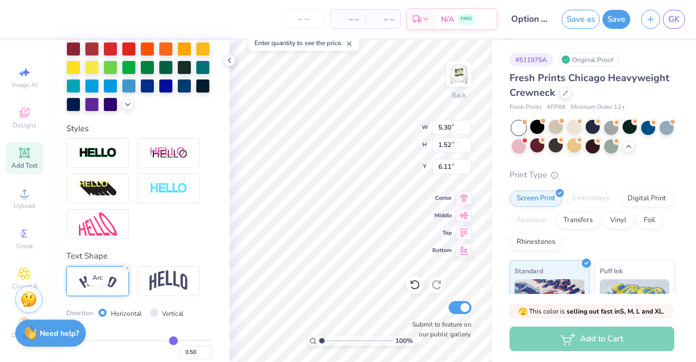
type input "6.24"
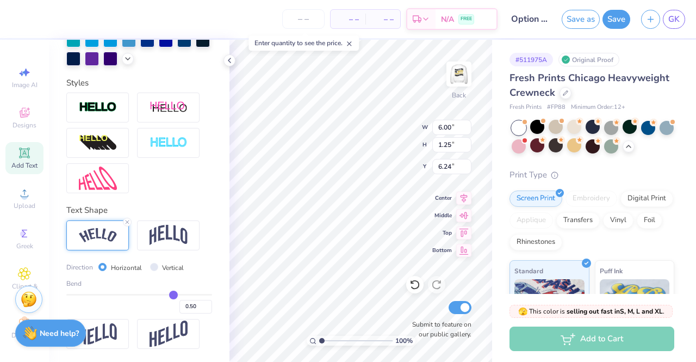
scroll to position [351, 0]
type input "0.52"
type input "0.54"
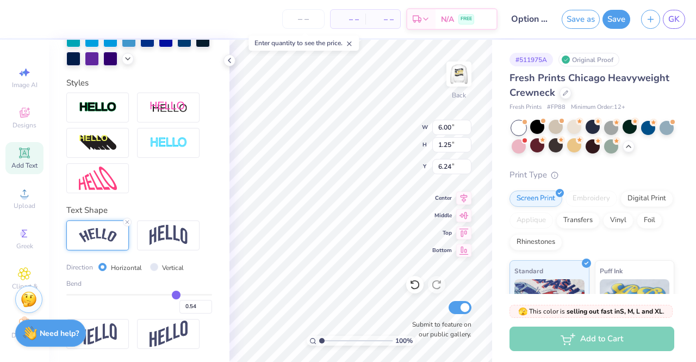
type input "0.58"
drag, startPoint x: 168, startPoint y: 294, endPoint x: 179, endPoint y: 295, distance: 11.5
click at [179, 295] on input "range" at bounding box center [139, 295] width 146 height 2
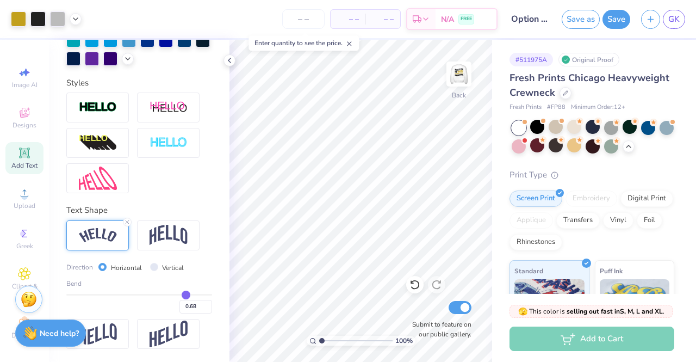
click at [21, 156] on icon at bounding box center [24, 153] width 8 height 8
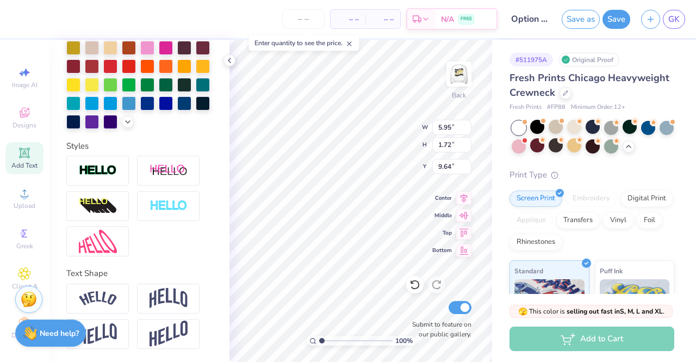
scroll to position [9, 2]
paste textarea "40.4278 N, 86.9144 W"
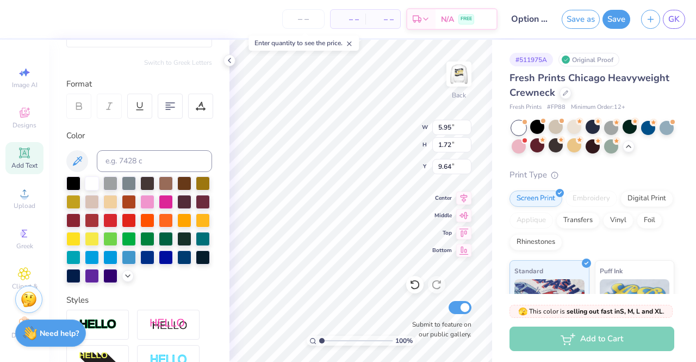
scroll to position [0, 0]
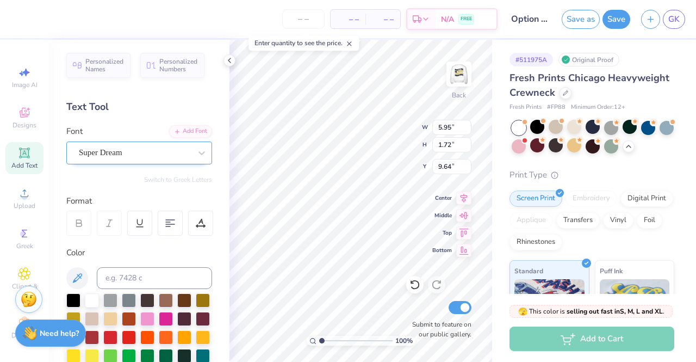
click at [152, 141] on div "Super Dream" at bounding box center [139, 152] width 146 height 23
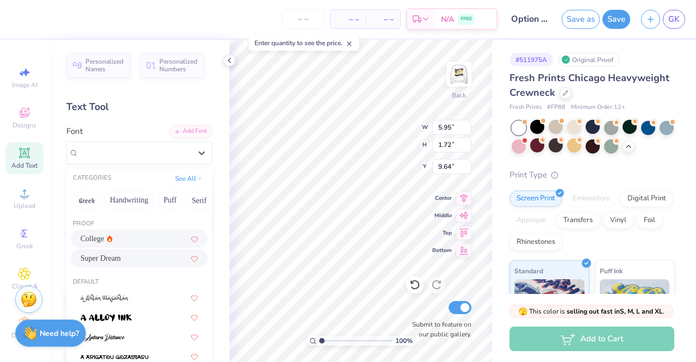
click at [125, 236] on div "College" at bounding box center [140, 238] width 118 height 11
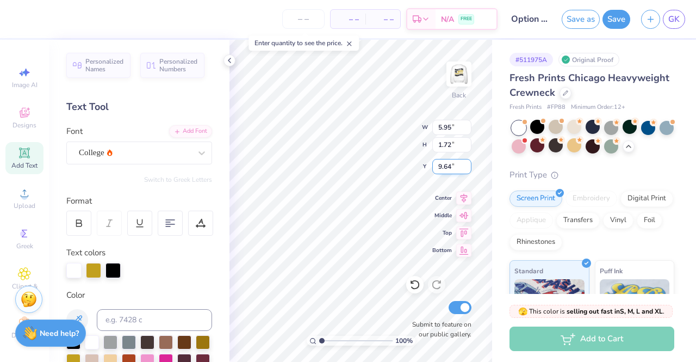
scroll to position [9, 2]
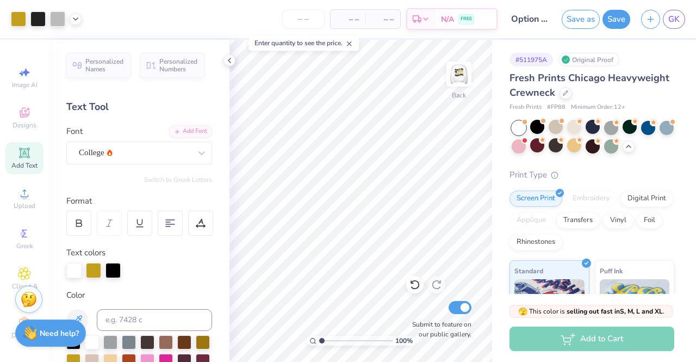
click at [11, 163] on span "Add Text" at bounding box center [24, 165] width 26 height 9
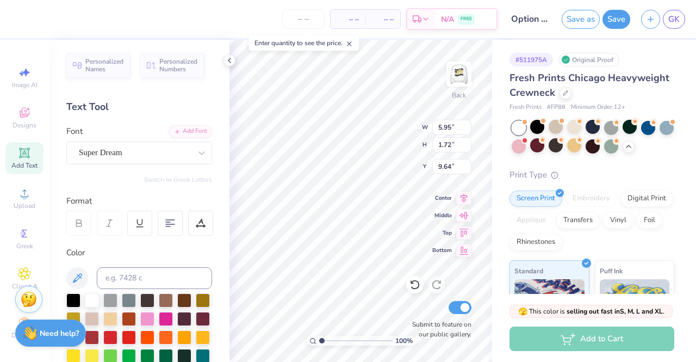
scroll to position [9, 1]
click at [77, 299] on div at bounding box center [73, 299] width 14 height 14
click at [169, 145] on div at bounding box center [135, 152] width 112 height 15
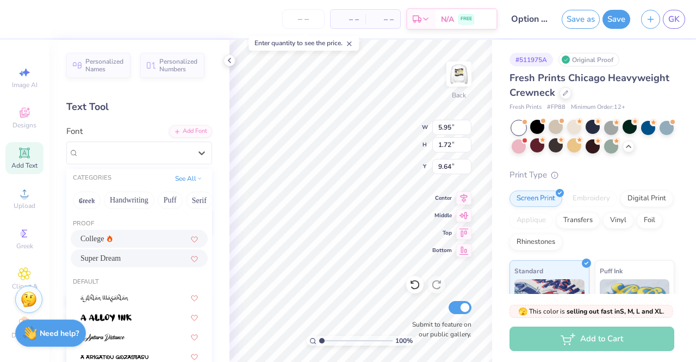
click at [121, 233] on div "College" at bounding box center [140, 238] width 118 height 11
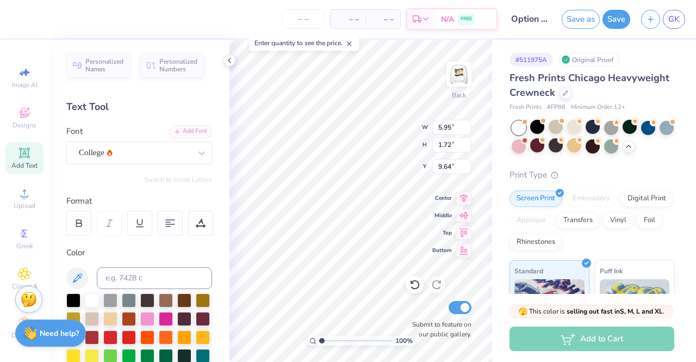
scroll to position [9, 3]
click at [81, 320] on div at bounding box center [73, 318] width 14 height 14
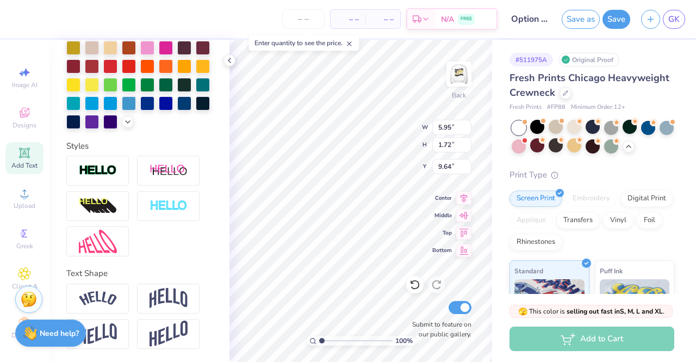
scroll to position [288, 0]
click at [104, 299] on img at bounding box center [98, 298] width 38 height 15
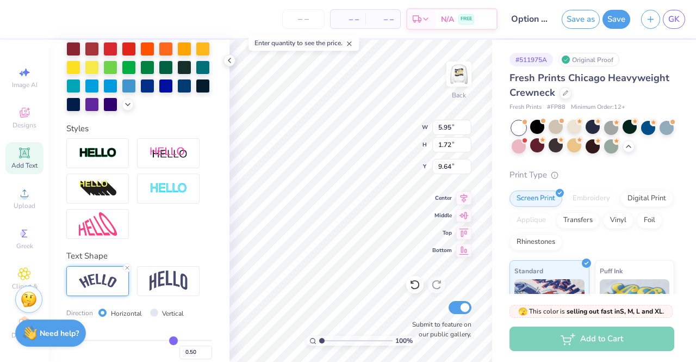
scroll to position [351, 0]
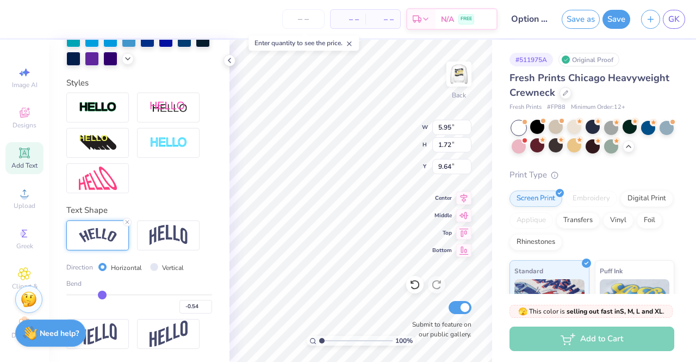
drag, startPoint x: 169, startPoint y: 296, endPoint x: 100, endPoint y: 294, distance: 69.1
click at [100, 294] on input "range" at bounding box center [139, 295] width 146 height 2
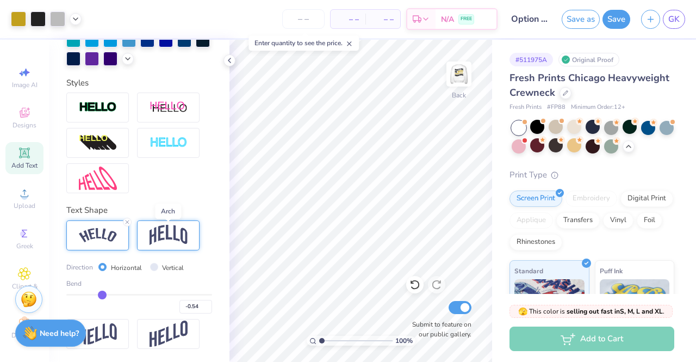
click at [156, 236] on img at bounding box center [169, 235] width 38 height 21
click at [116, 238] on img at bounding box center [98, 235] width 38 height 15
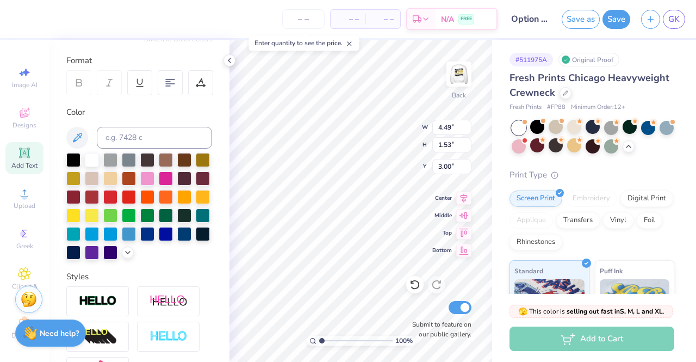
scroll to position [36, 0]
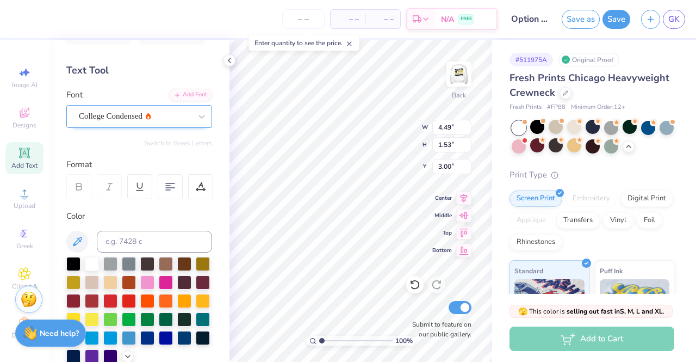
click at [151, 112] on div "College Condensed" at bounding box center [135, 116] width 114 height 17
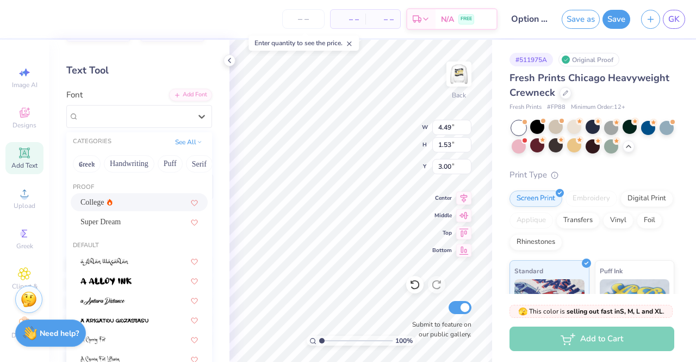
click at [115, 201] on div "College" at bounding box center [140, 201] width 118 height 11
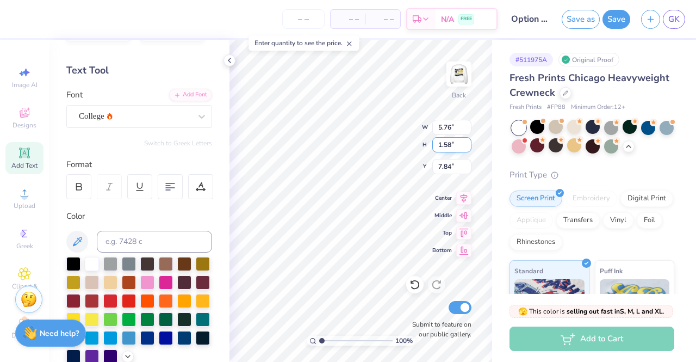
click at [449, 141] on input "1.58" at bounding box center [451, 144] width 39 height 15
click at [467, 141] on input "1.59" at bounding box center [451, 144] width 39 height 15
click at [467, 141] on input "1.6" at bounding box center [451, 144] width 39 height 15
click at [467, 141] on input "1.61" at bounding box center [451, 144] width 39 height 15
click at [467, 141] on input "1.62" at bounding box center [451, 144] width 39 height 15
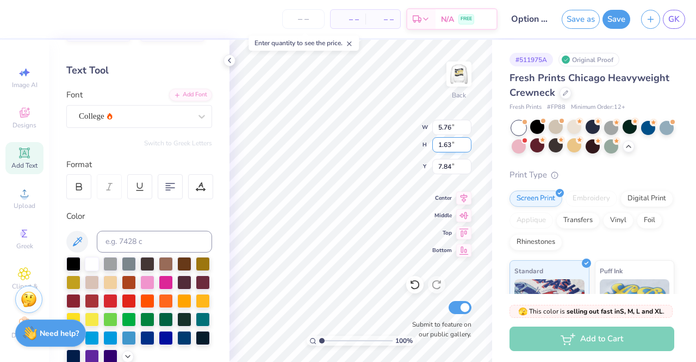
click at [467, 141] on input "1.63" at bounding box center [451, 144] width 39 height 15
click at [467, 141] on input "1.64" at bounding box center [451, 144] width 39 height 15
click at [467, 141] on input "1.65" at bounding box center [451, 144] width 39 height 15
click at [467, 141] on input "1.66" at bounding box center [451, 144] width 39 height 15
click at [467, 141] on input "1.67" at bounding box center [451, 144] width 39 height 15
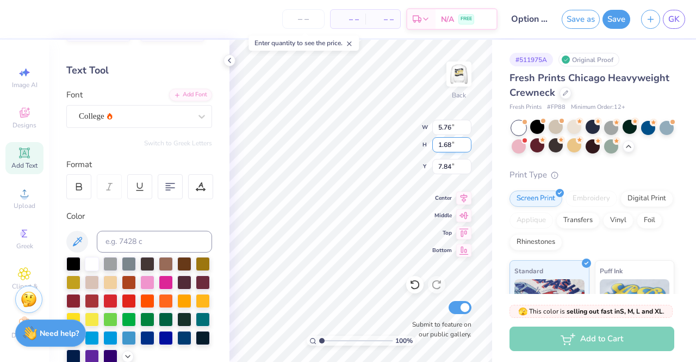
click at [467, 141] on input "1.68" at bounding box center [451, 144] width 39 height 15
click at [467, 141] on input "1.69" at bounding box center [451, 144] width 39 height 15
click at [467, 141] on input "1.7" at bounding box center [451, 144] width 39 height 15
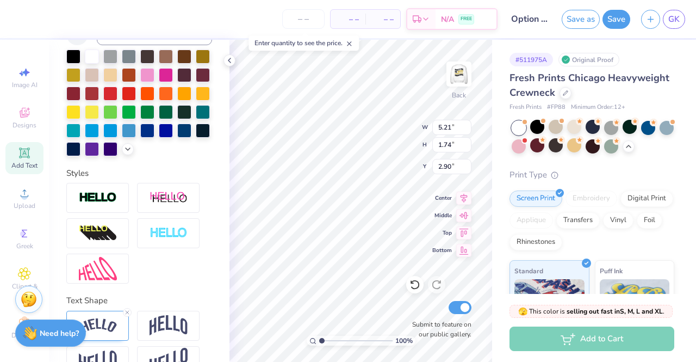
scroll to position [288, 0]
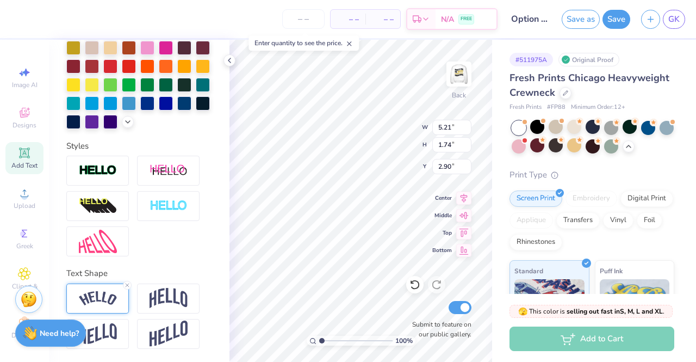
click at [109, 301] on img at bounding box center [98, 298] width 38 height 15
click at [98, 303] on img at bounding box center [98, 298] width 38 height 15
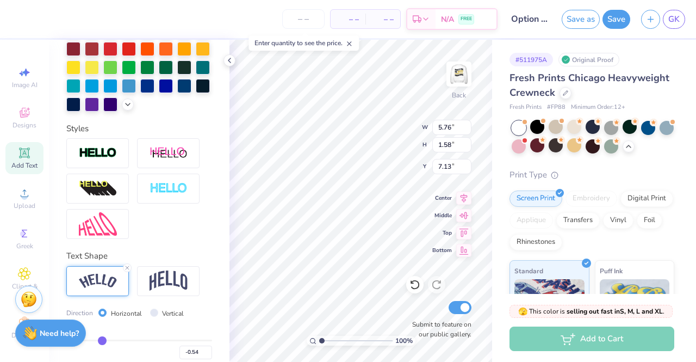
scroll to position [351, 0]
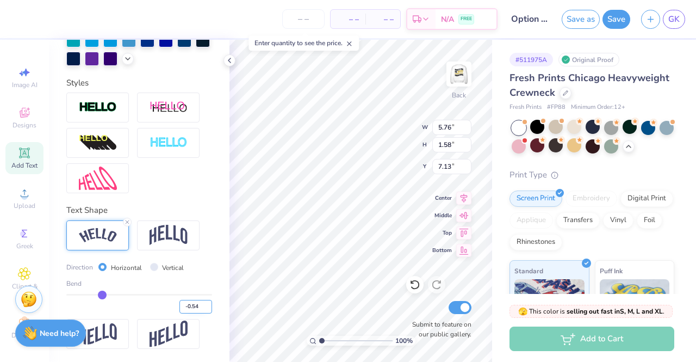
click at [188, 307] on input "-0.54" at bounding box center [196, 307] width 33 height 14
click at [190, 307] on input "-0.54" at bounding box center [196, 307] width 33 height 14
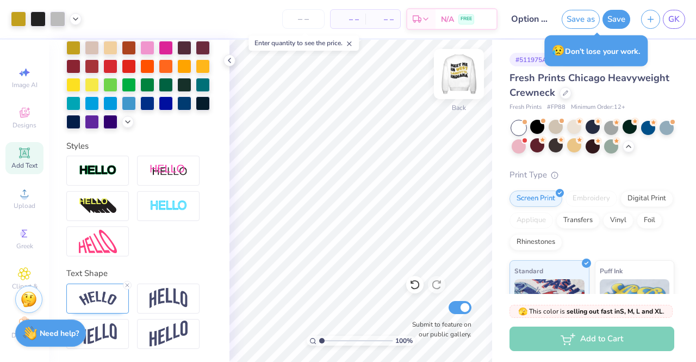
click at [461, 78] on img at bounding box center [459, 74] width 44 height 44
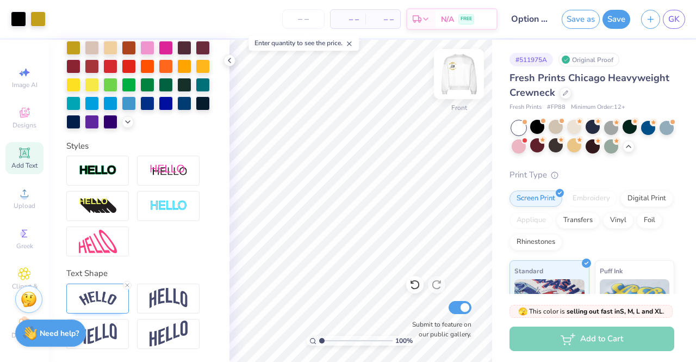
click at [456, 75] on img at bounding box center [459, 74] width 44 height 44
click at [660, 134] on div at bounding box center [667, 127] width 14 height 14
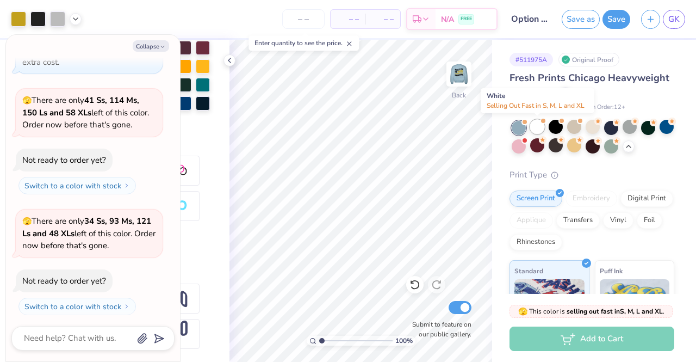
click at [541, 128] on div at bounding box center [537, 127] width 14 height 14
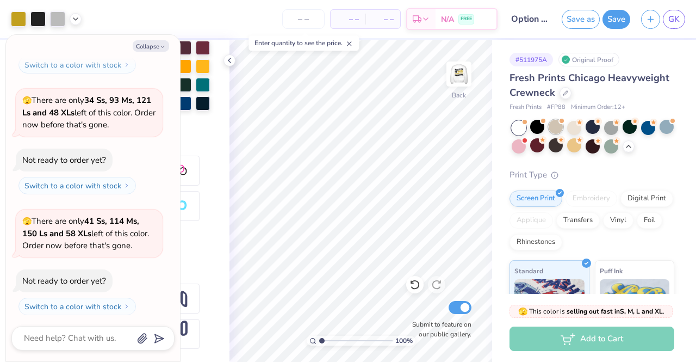
click at [557, 126] on div at bounding box center [556, 127] width 14 height 14
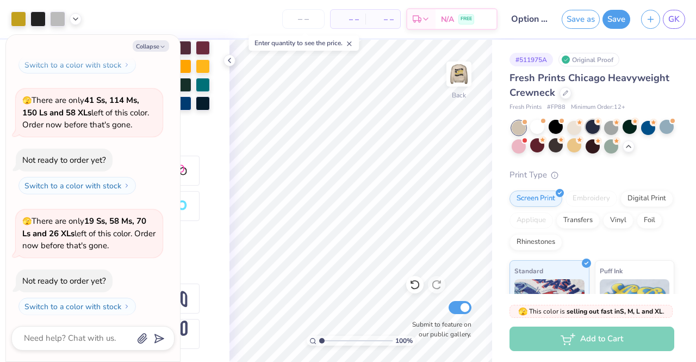
click at [595, 131] on div at bounding box center [593, 127] width 14 height 14
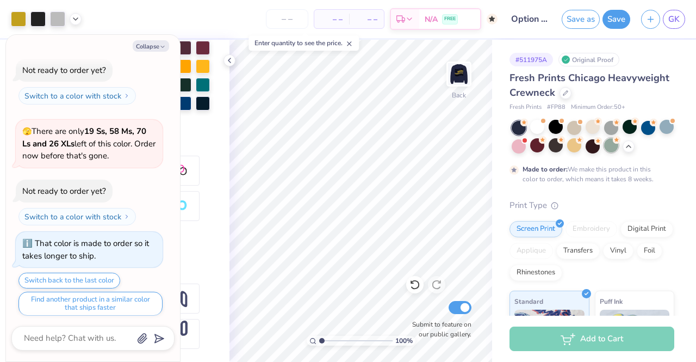
scroll to position [288, 0]
click at [619, 146] on div at bounding box center [611, 145] width 14 height 14
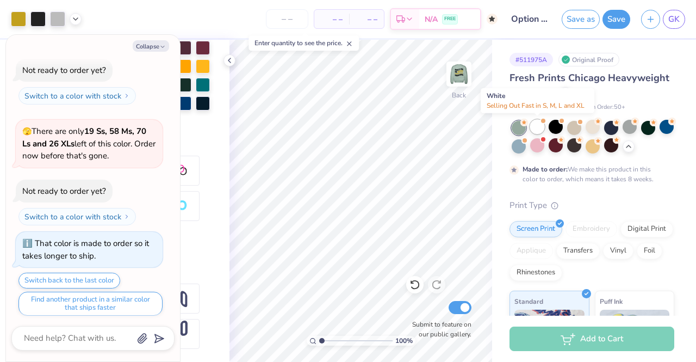
click at [537, 126] on div at bounding box center [537, 127] width 14 height 14
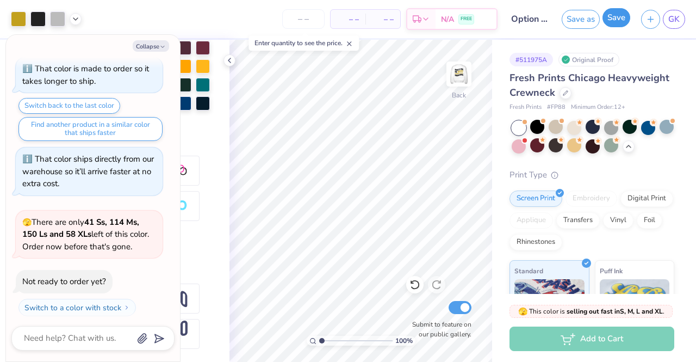
click at [624, 19] on button "Save" at bounding box center [617, 17] width 28 height 19
click at [613, 16] on div "Save" at bounding box center [617, 19] width 28 height 19
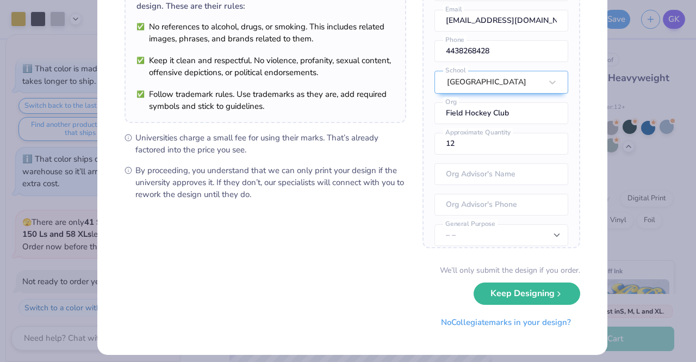
scroll to position [110, 0]
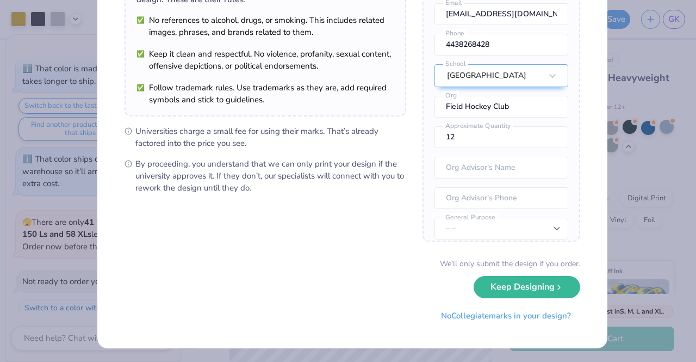
click at [532, 275] on div "We’ll only submit the design if you order. Keep Designing No Collegiate marks i…" at bounding box center [353, 292] width 456 height 69
click at [530, 289] on button "Keep Designing" at bounding box center [527, 284] width 107 height 22
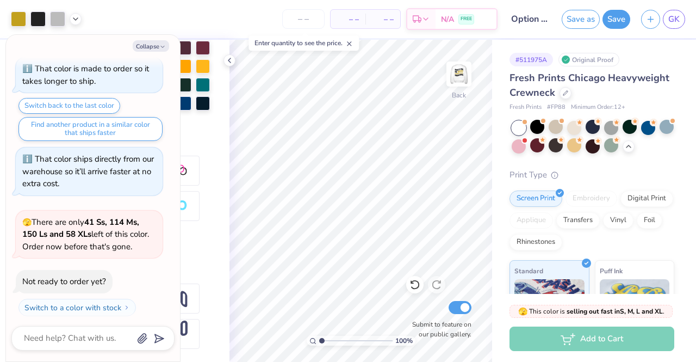
scroll to position [0, 0]
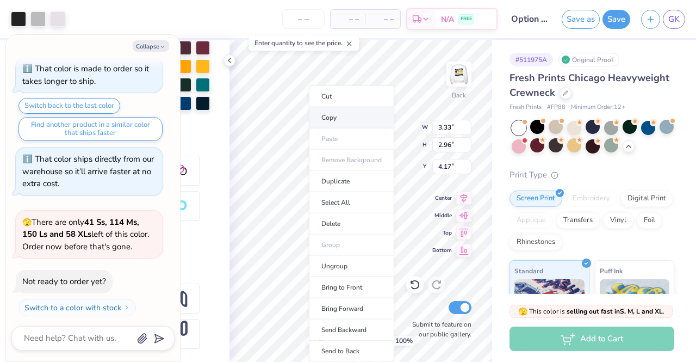
click at [343, 117] on li "Copy" at bounding box center [351, 117] width 85 height 21
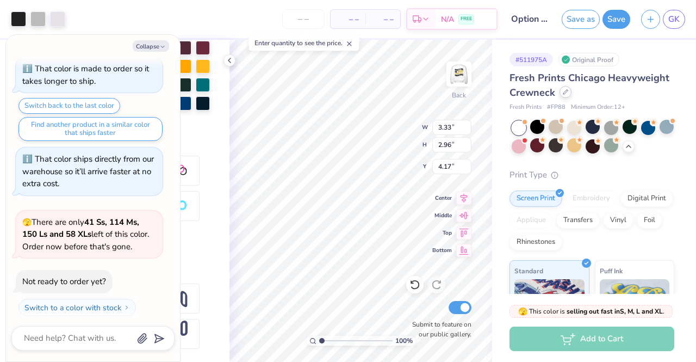
scroll to position [288, 0]
click at [568, 89] on icon at bounding box center [565, 91] width 5 height 5
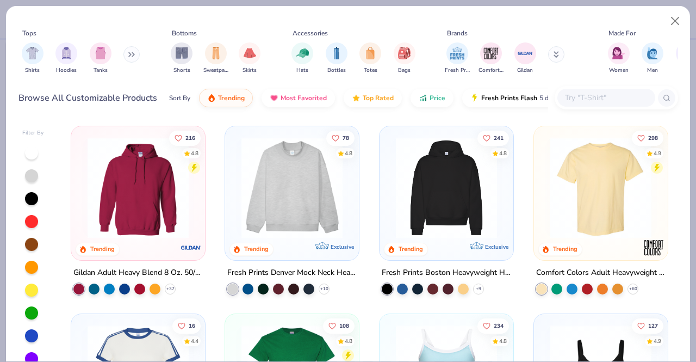
click at [588, 92] on input "text" at bounding box center [606, 97] width 84 height 13
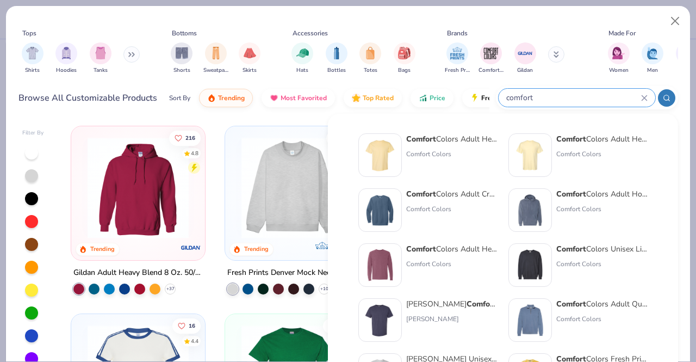
click at [449, 208] on div "Comfort Colors" at bounding box center [451, 209] width 91 height 10
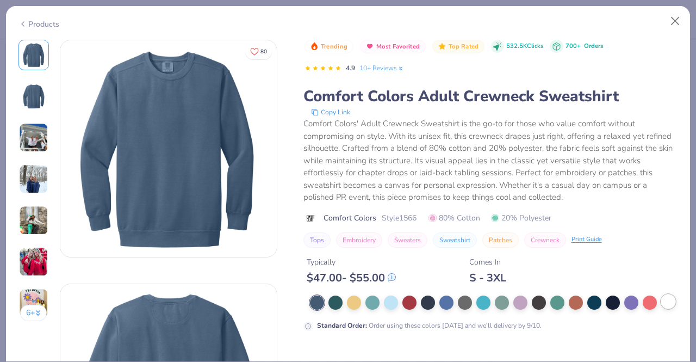
scroll to position [288, 0]
click at [661, 308] on div at bounding box center [668, 301] width 14 height 14
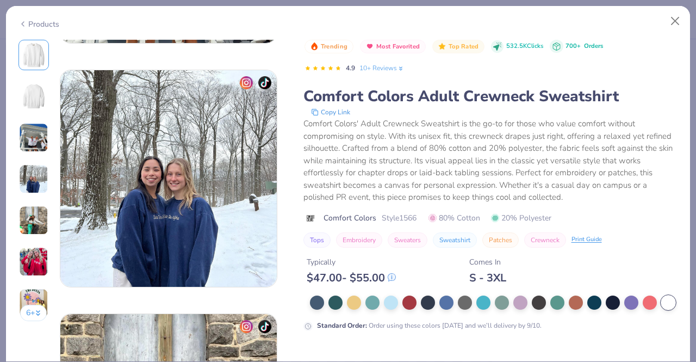
scroll to position [821, 0]
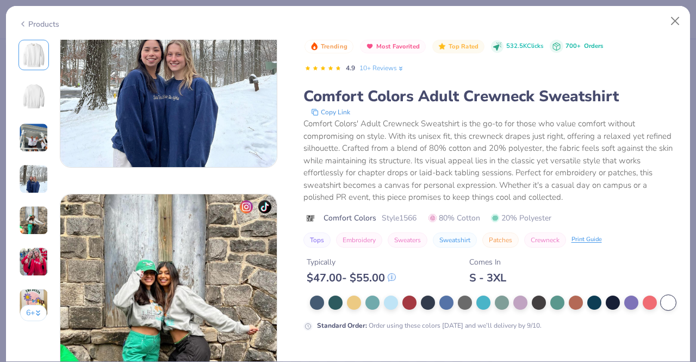
click at [661, 310] on div at bounding box center [668, 302] width 14 height 14
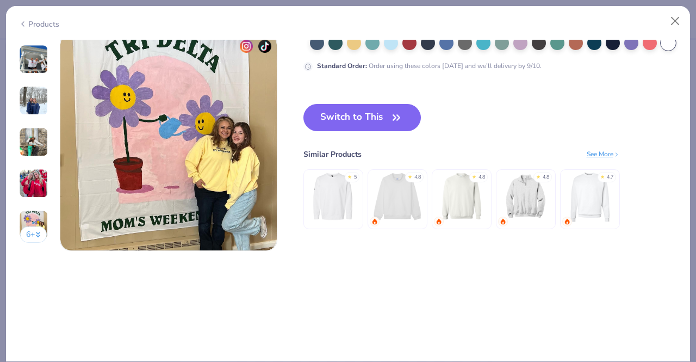
scroll to position [1326, 0]
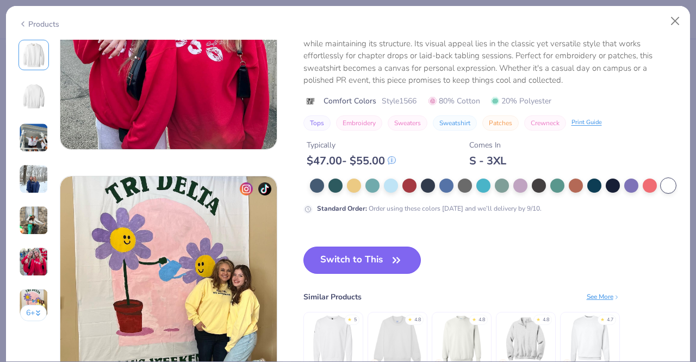
click at [368, 259] on button "Switch to This" at bounding box center [363, 259] width 118 height 27
click at [335, 258] on button "Switch to This" at bounding box center [363, 259] width 118 height 27
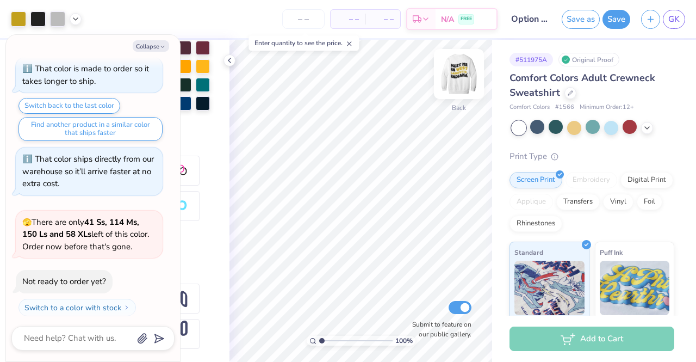
click at [462, 76] on img at bounding box center [459, 74] width 44 height 44
click at [462, 76] on img at bounding box center [459, 74] width 22 height 22
click at [595, 21] on button "Save as" at bounding box center [581, 17] width 38 height 19
click at [567, 18] on div "Save as" at bounding box center [581, 19] width 38 height 19
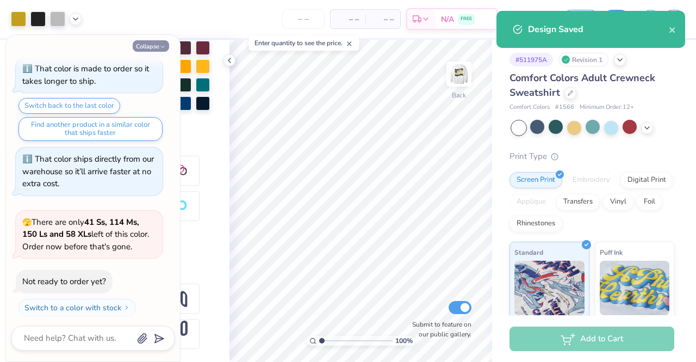
click at [147, 45] on button "Collapse" at bounding box center [151, 45] width 36 height 11
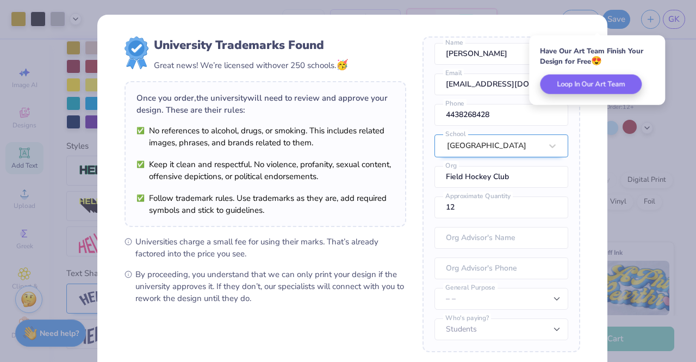
scroll to position [110, 0]
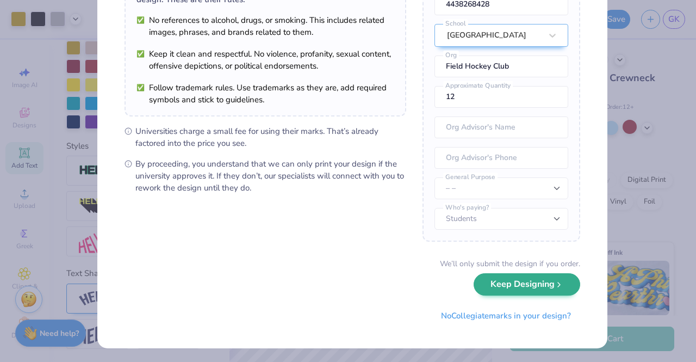
click at [524, 296] on div "We’ll only submit the design if you order. Keep Designing No Collegiate marks i…" at bounding box center [353, 292] width 456 height 69
click at [522, 281] on button "Keep Designing" at bounding box center [527, 284] width 107 height 22
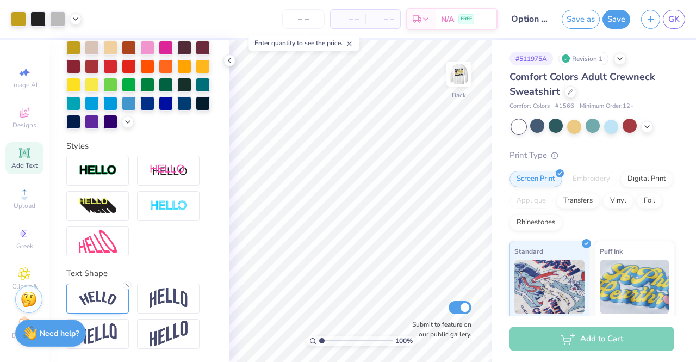
scroll to position [0, 0]
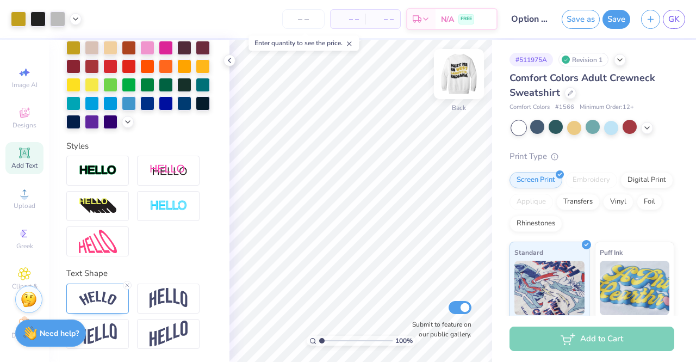
click at [461, 75] on img at bounding box center [459, 74] width 44 height 44
click at [461, 70] on img at bounding box center [459, 74] width 44 height 44
click at [447, 73] on div at bounding box center [459, 73] width 25 height 25
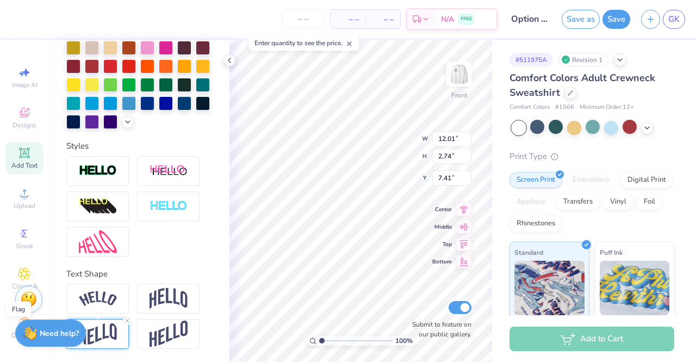
scroll to position [331, 0]
click at [110, 337] on img at bounding box center [98, 333] width 38 height 21
click at [104, 328] on img at bounding box center [98, 333] width 38 height 21
click at [110, 334] on img at bounding box center [98, 333] width 38 height 21
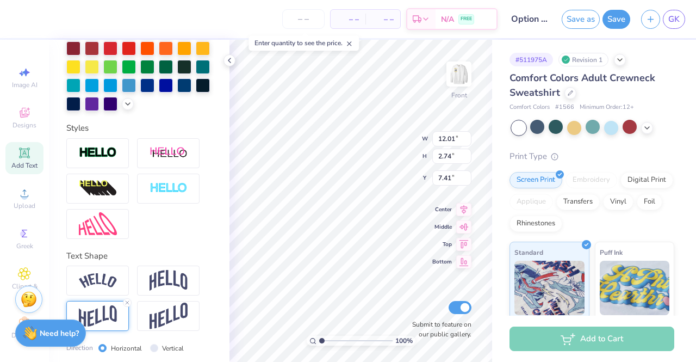
scroll to position [394, 0]
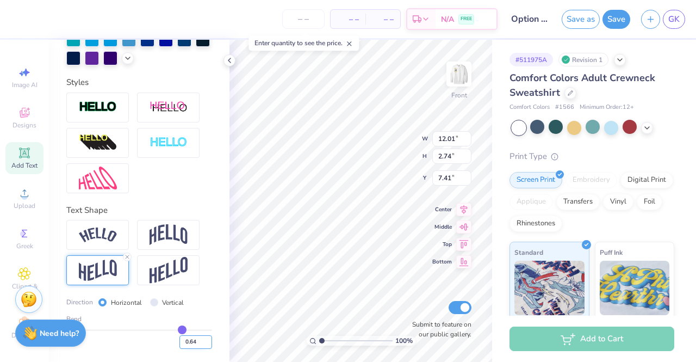
click at [200, 339] on input "0.64" at bounding box center [196, 342] width 33 height 14
click at [200, 339] on input "0.65" at bounding box center [196, 342] width 33 height 14
click at [200, 339] on input "0.66" at bounding box center [196, 342] width 33 height 14
click at [200, 339] on input "0.67" at bounding box center [196, 342] width 33 height 14
click at [200, 339] on input "0.68" at bounding box center [196, 342] width 33 height 14
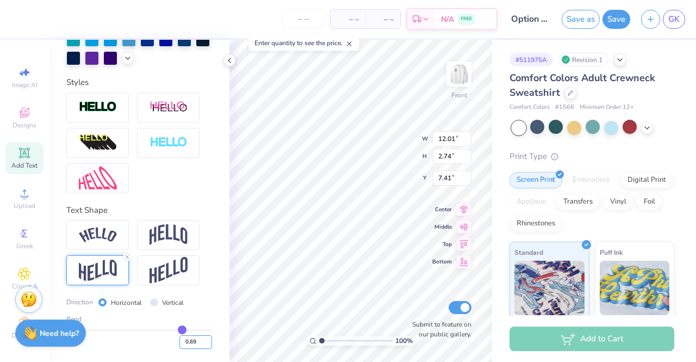
click at [200, 339] on input "0.69" at bounding box center [196, 342] width 33 height 14
click at [200, 339] on input "0.7" at bounding box center [196, 342] width 33 height 14
click at [200, 339] on input "0.71" at bounding box center [196, 342] width 33 height 14
click at [200, 339] on input "0.72" at bounding box center [196, 342] width 33 height 14
click at [200, 339] on input "0.73" at bounding box center [196, 342] width 33 height 14
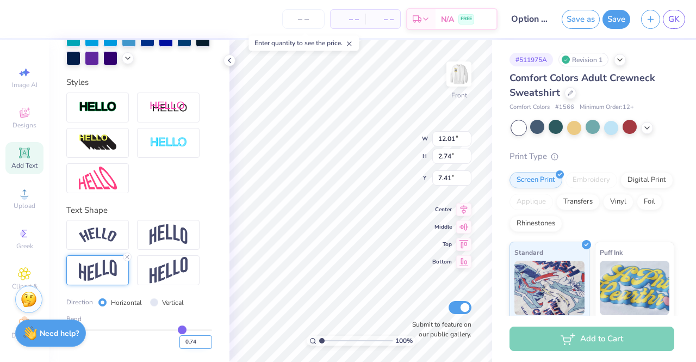
click at [200, 339] on input "0.74" at bounding box center [196, 342] width 33 height 14
click at [200, 339] on input "0.75" at bounding box center [196, 342] width 33 height 14
click at [198, 344] on input "0.74" at bounding box center [196, 342] width 33 height 14
click at [198, 344] on input "0.73" at bounding box center [196, 342] width 33 height 14
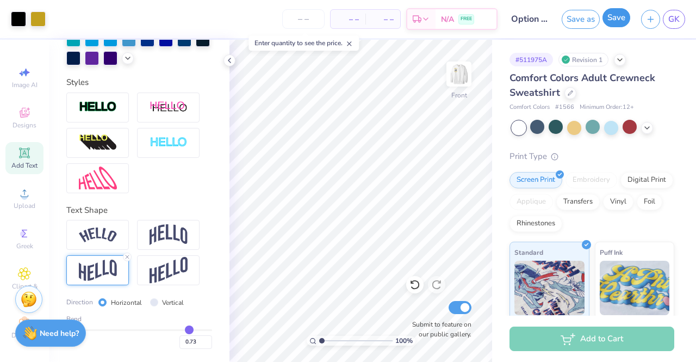
click at [619, 24] on button "Save" at bounding box center [617, 17] width 28 height 19
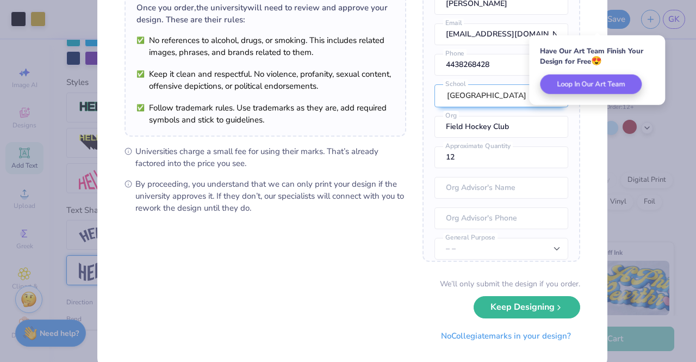
scroll to position [110, 0]
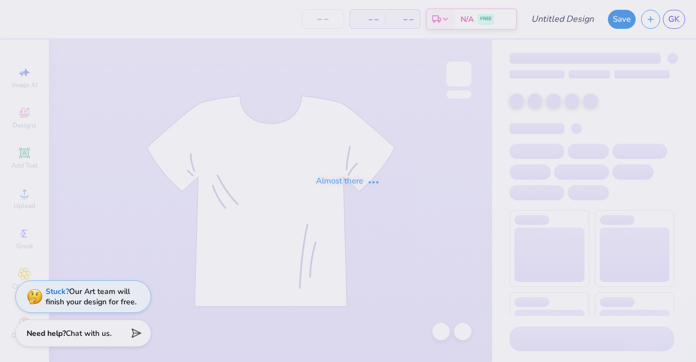
type input "Option 1: taking the train"
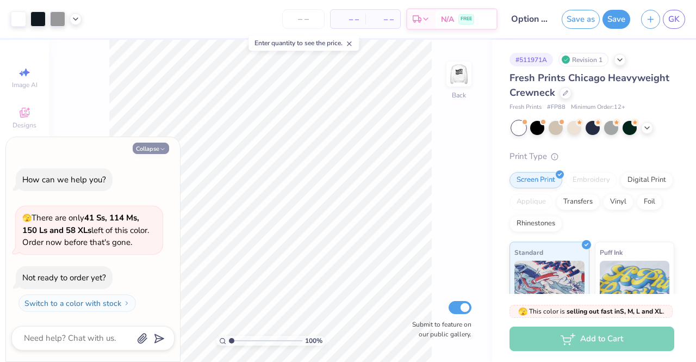
click at [148, 146] on button "Collapse" at bounding box center [151, 148] width 36 height 11
type textarea "x"
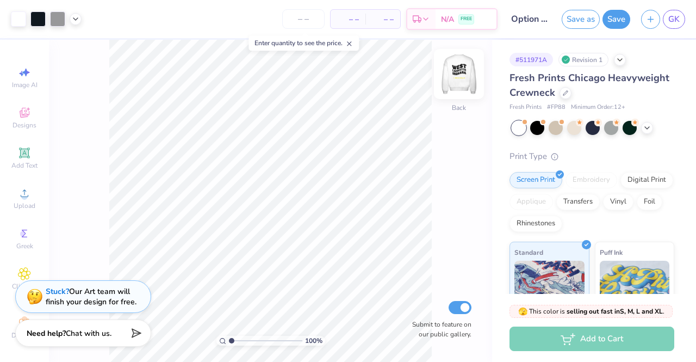
click at [462, 67] on img at bounding box center [459, 74] width 44 height 44
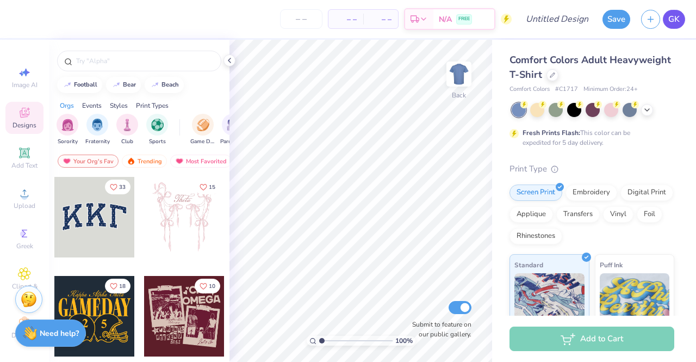
click at [679, 21] on span "GK" at bounding box center [674, 19] width 11 height 13
click at [621, 77] on div "Comfort Colors Adult Heavyweight T-Shirt" at bounding box center [592, 67] width 165 height 29
click at [555, 76] on icon at bounding box center [552, 73] width 5 height 5
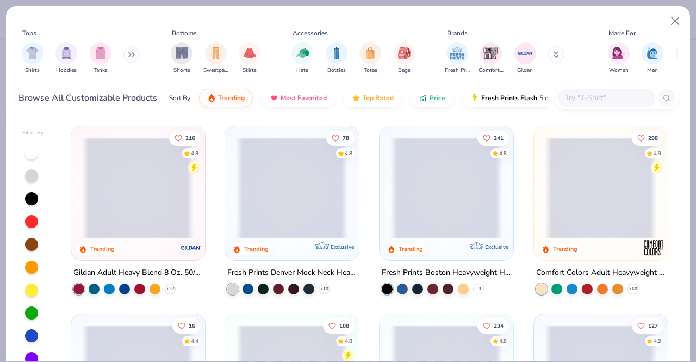
click at [602, 94] on input "text" at bounding box center [606, 97] width 84 height 13
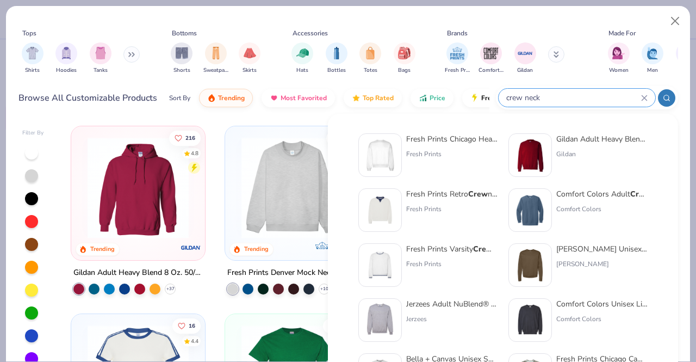
type input "crew neck"
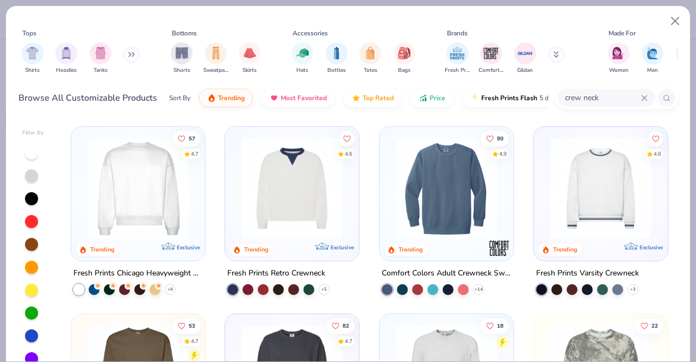
scroll to position [376, 0]
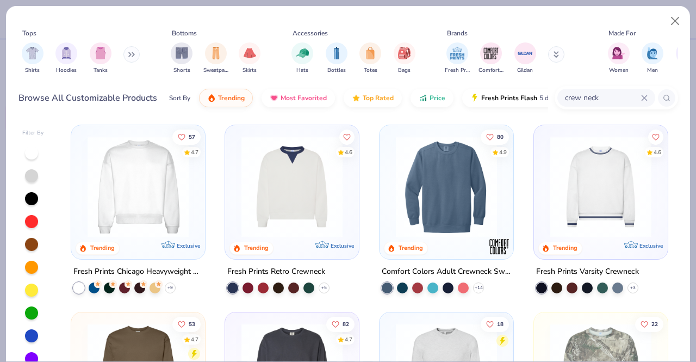
click at [419, 180] on img at bounding box center [447, 185] width 112 height 101
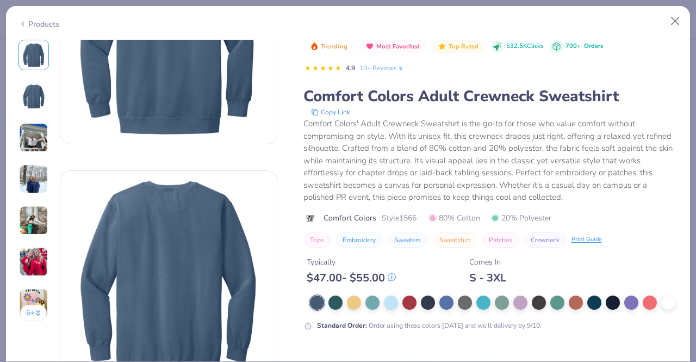
scroll to position [114, 0]
click at [661, 308] on div at bounding box center [668, 301] width 14 height 14
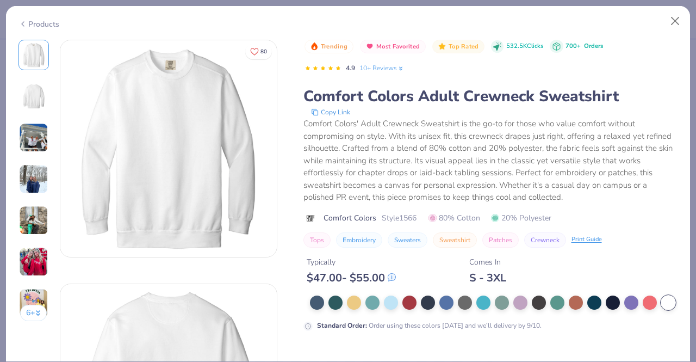
click at [38, 183] on img at bounding box center [33, 178] width 29 height 29
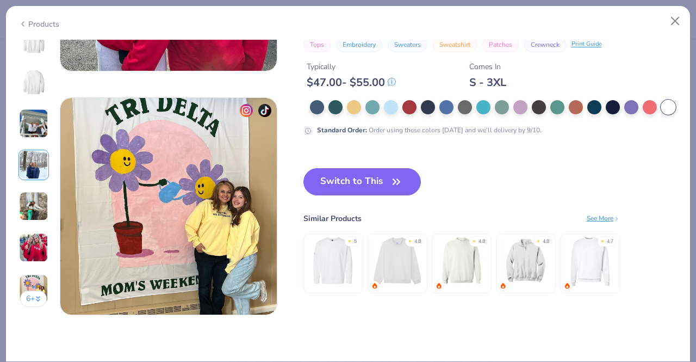
scroll to position [1421, 0]
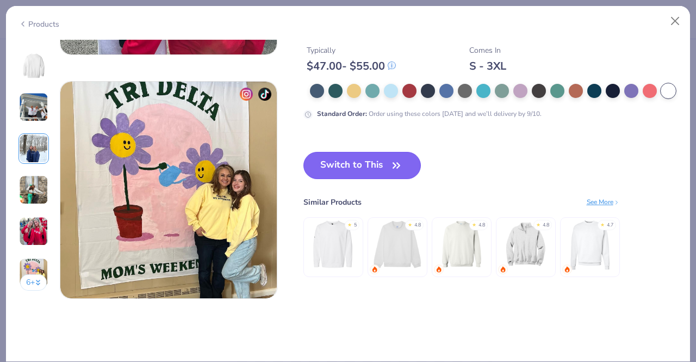
click at [370, 170] on button "Switch to This" at bounding box center [363, 165] width 118 height 27
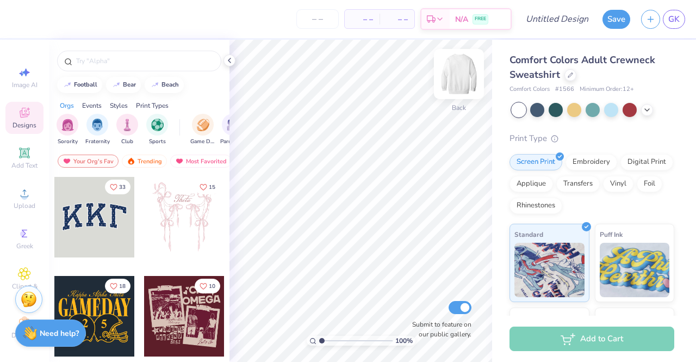
click at [459, 76] on img at bounding box center [459, 74] width 44 height 44
click at [460, 79] on img at bounding box center [459, 74] width 44 height 44
